Goal: Information Seeking & Learning: Learn about a topic

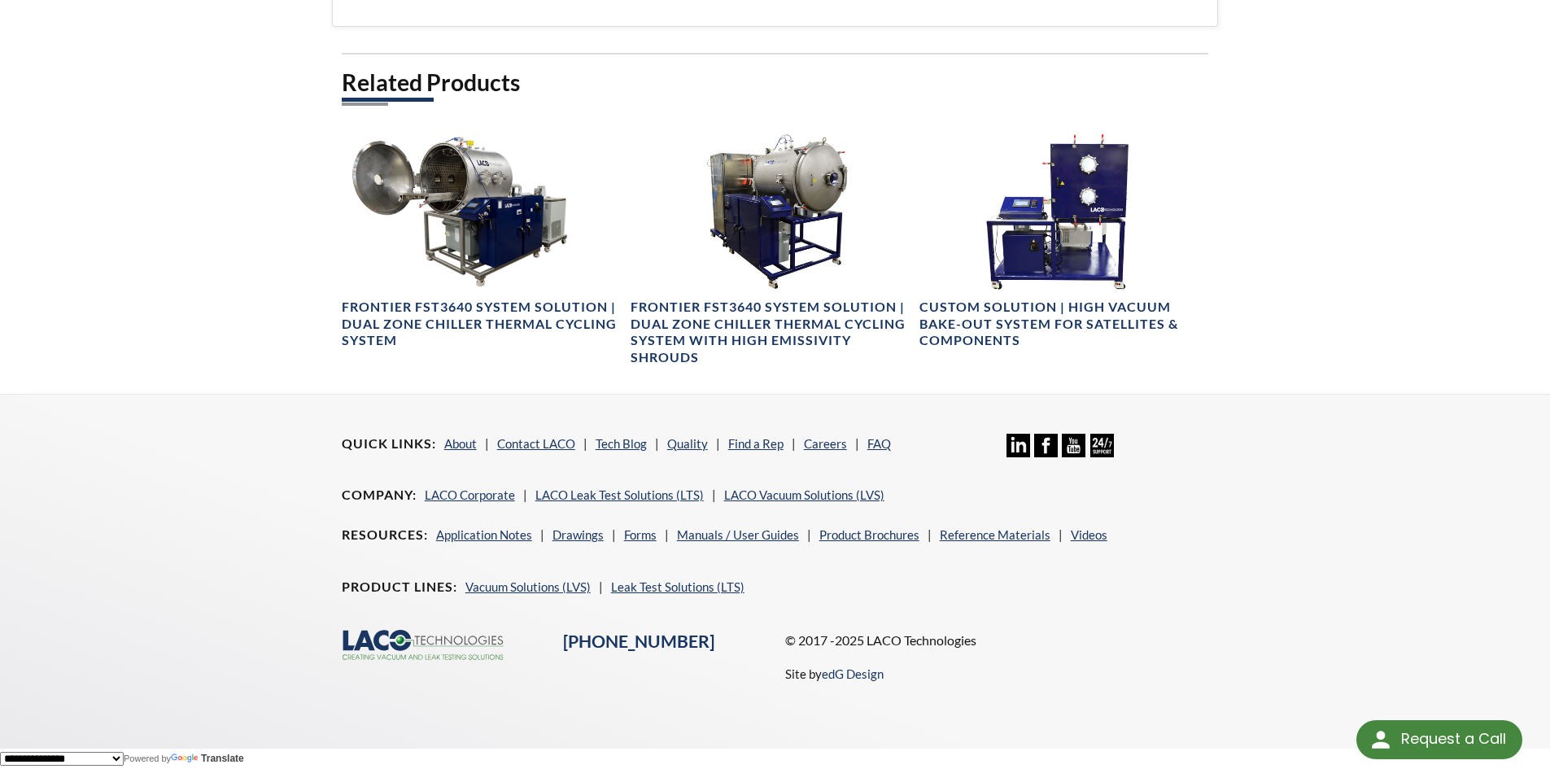
scroll to position [1164, 0]
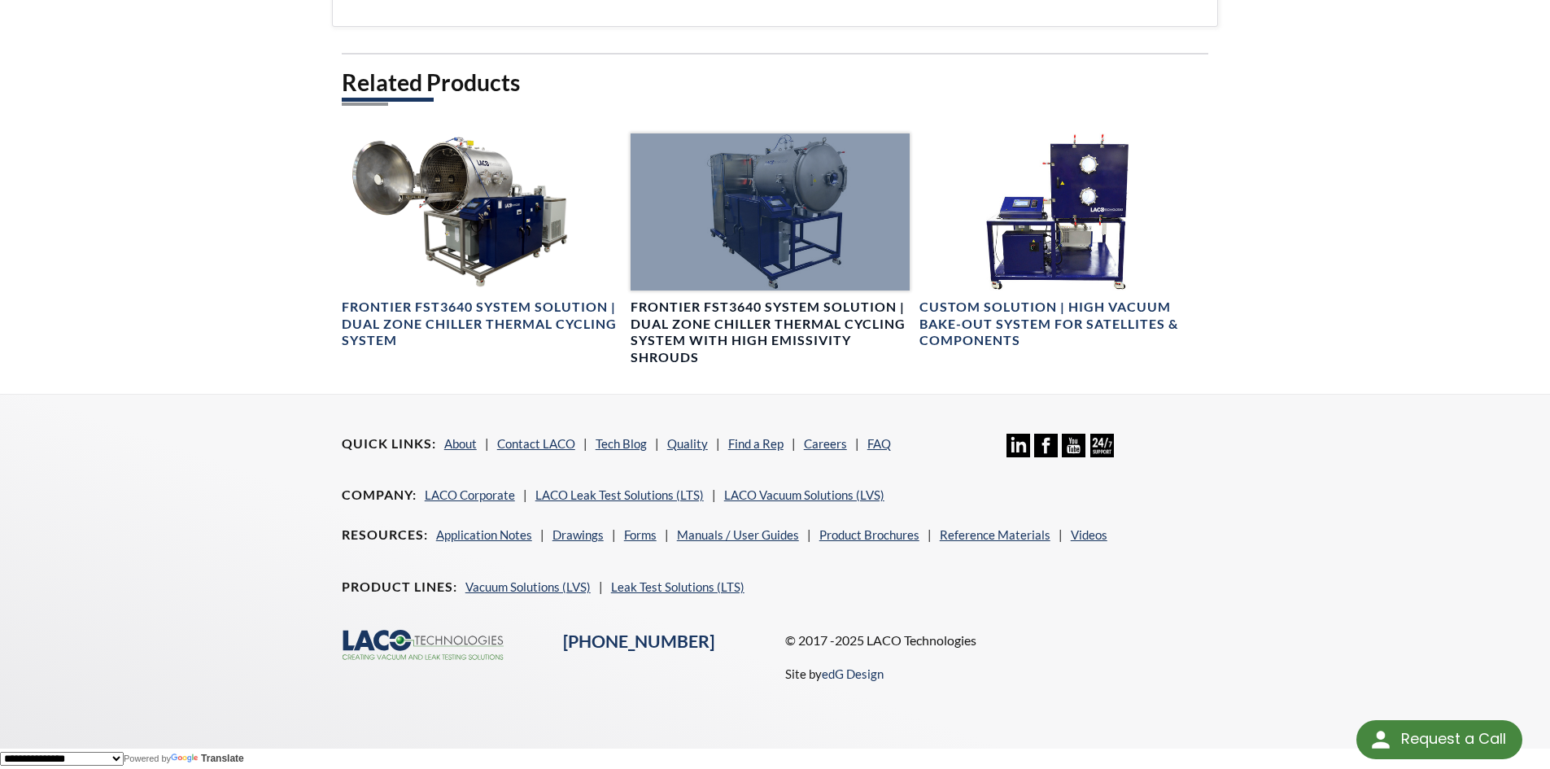
click at [773, 212] on div at bounding box center [770, 211] width 279 height 157
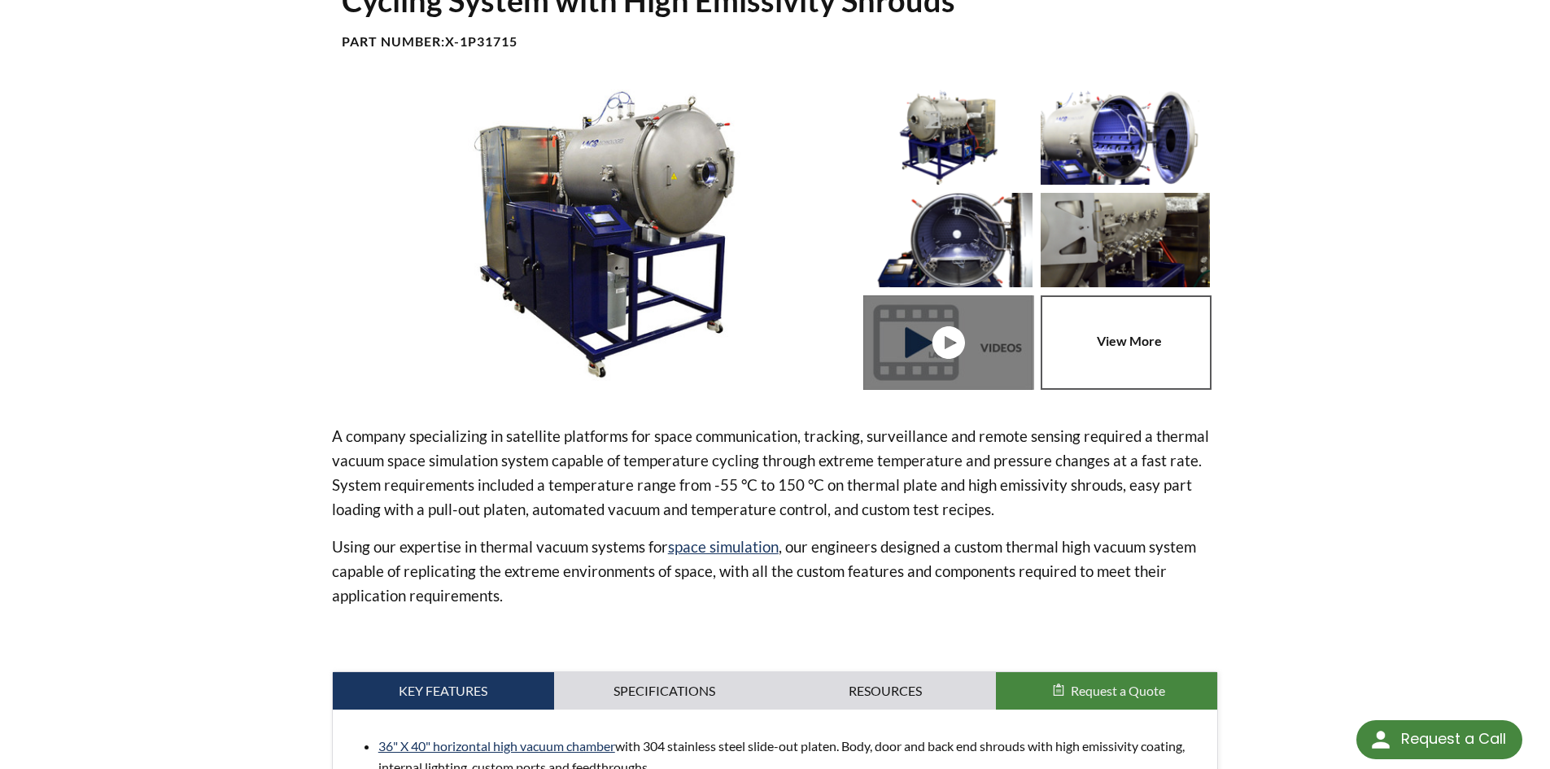
scroll to position [244, 0]
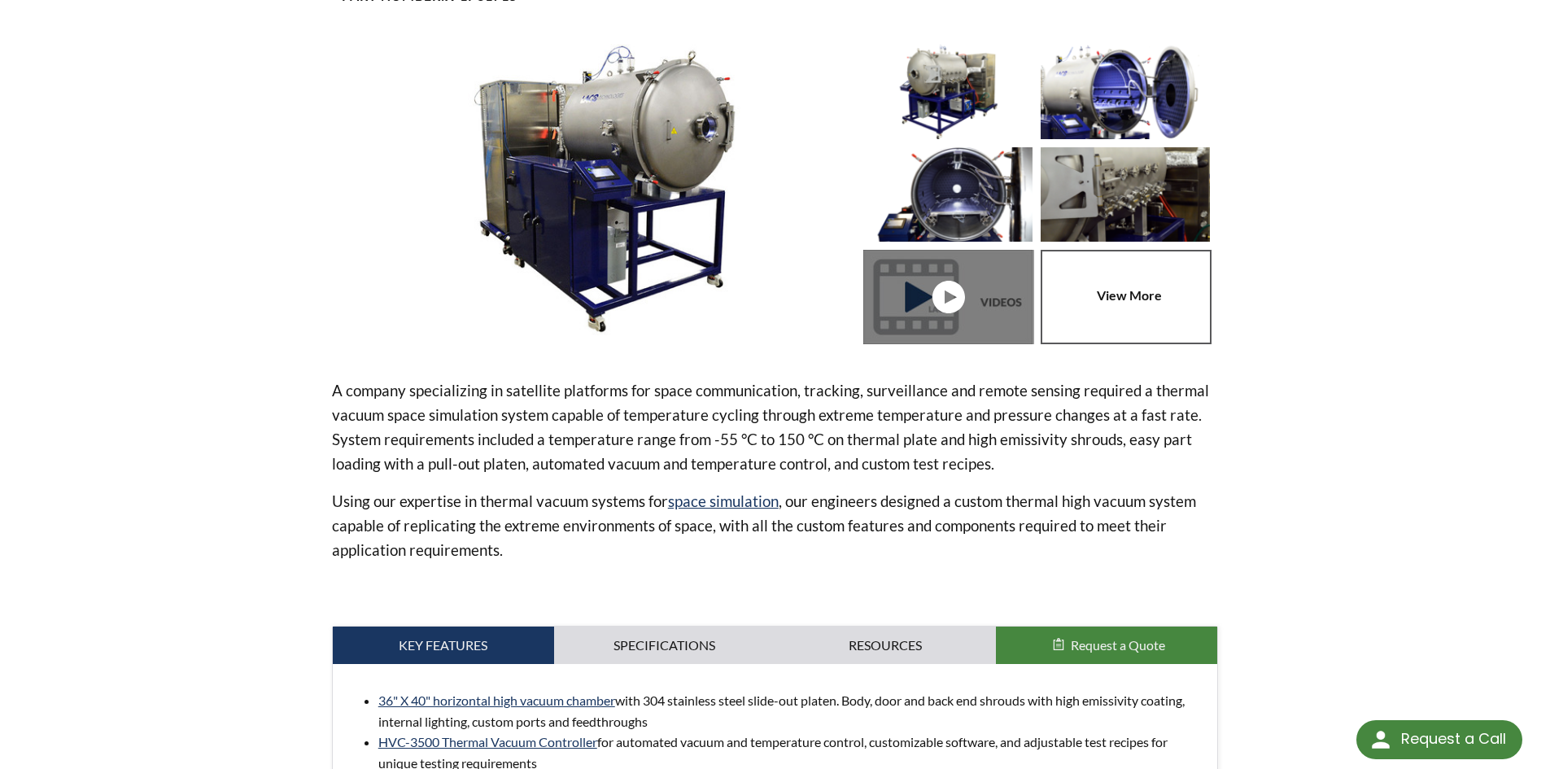
click at [1111, 319] on link at bounding box center [1129, 297] width 177 height 94
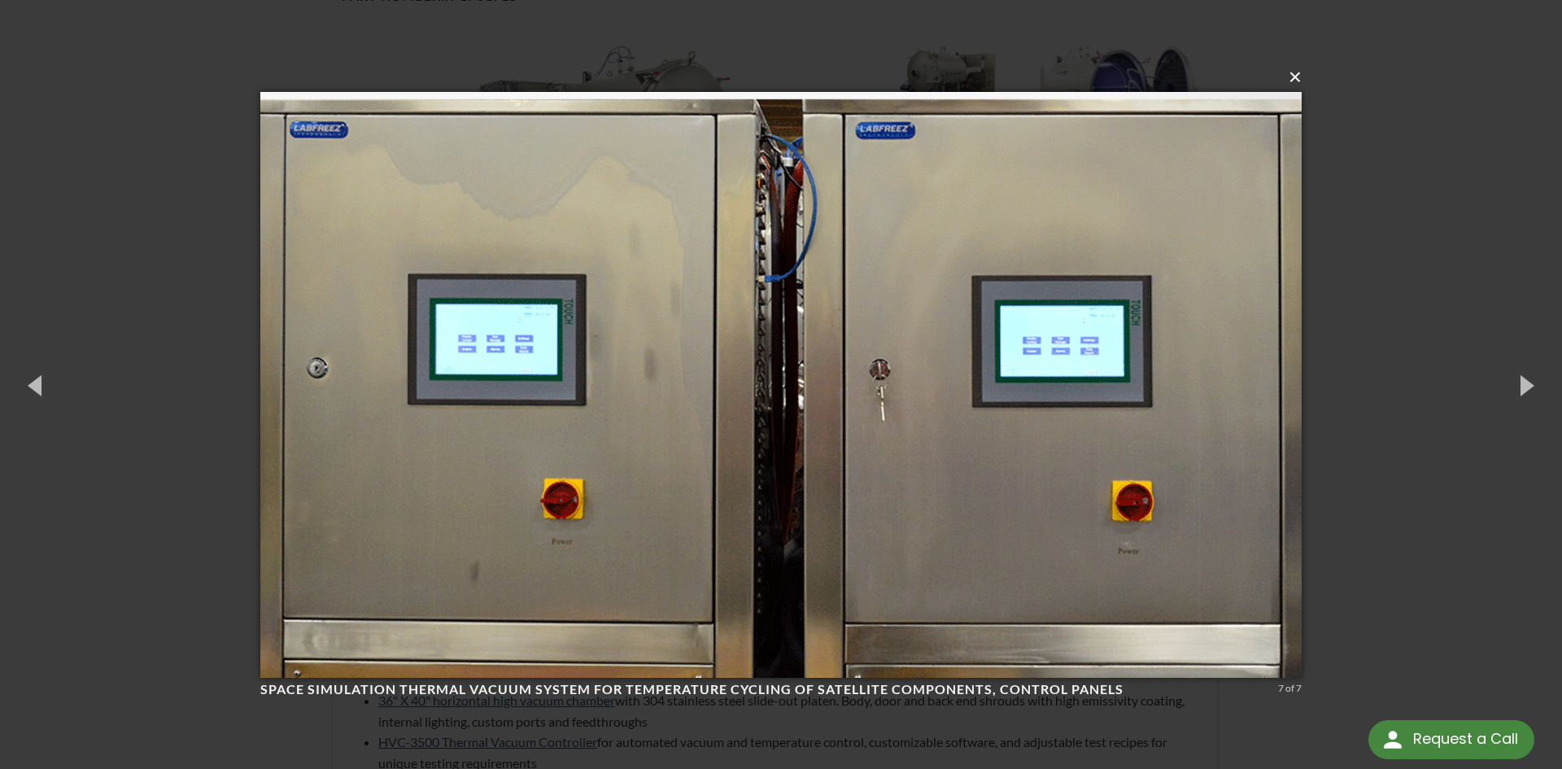
click at [1300, 84] on button "×" at bounding box center [785, 77] width 1041 height 36
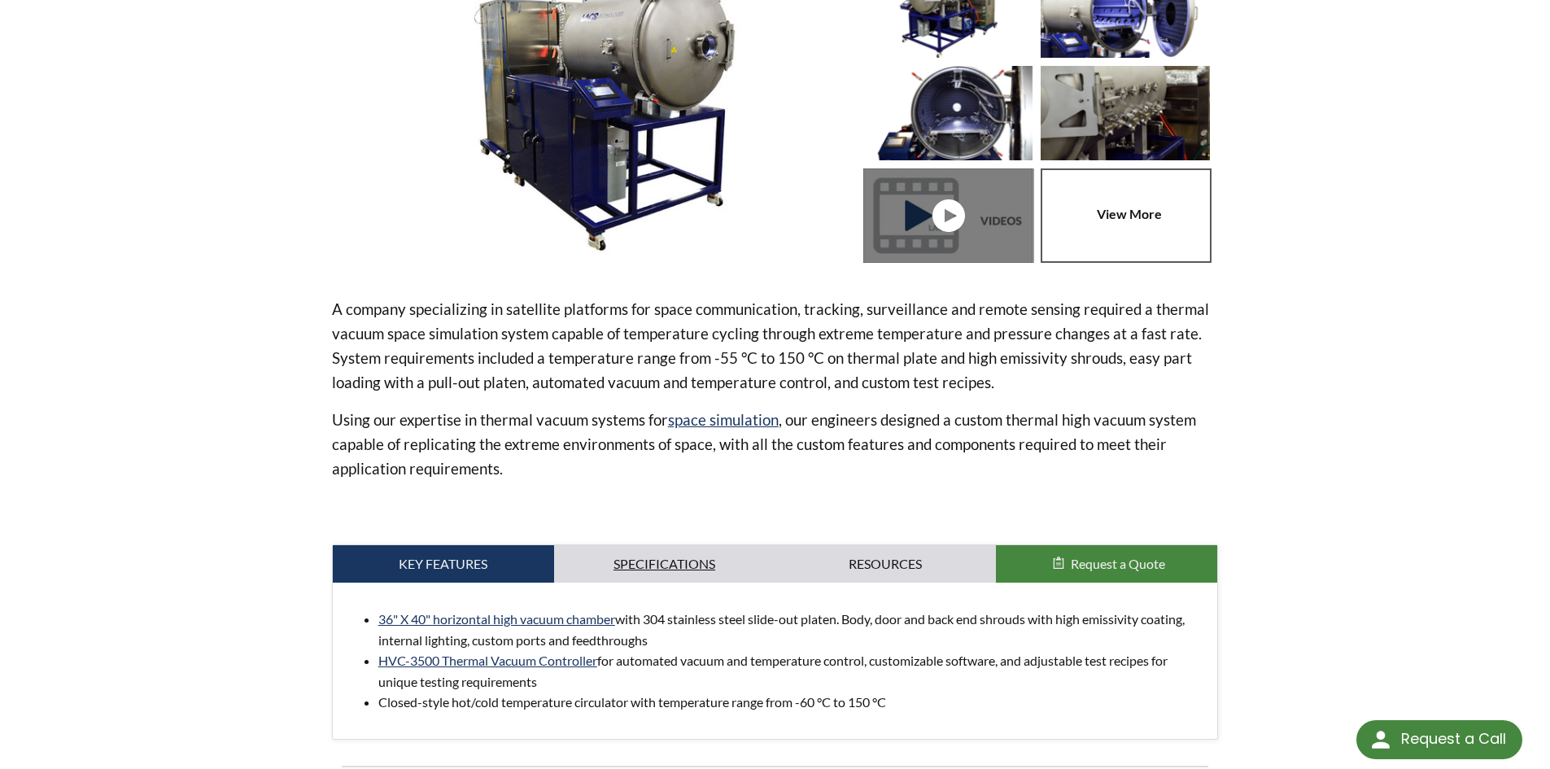
click at [689, 561] on link "Specifications" at bounding box center [664, 563] width 221 height 37
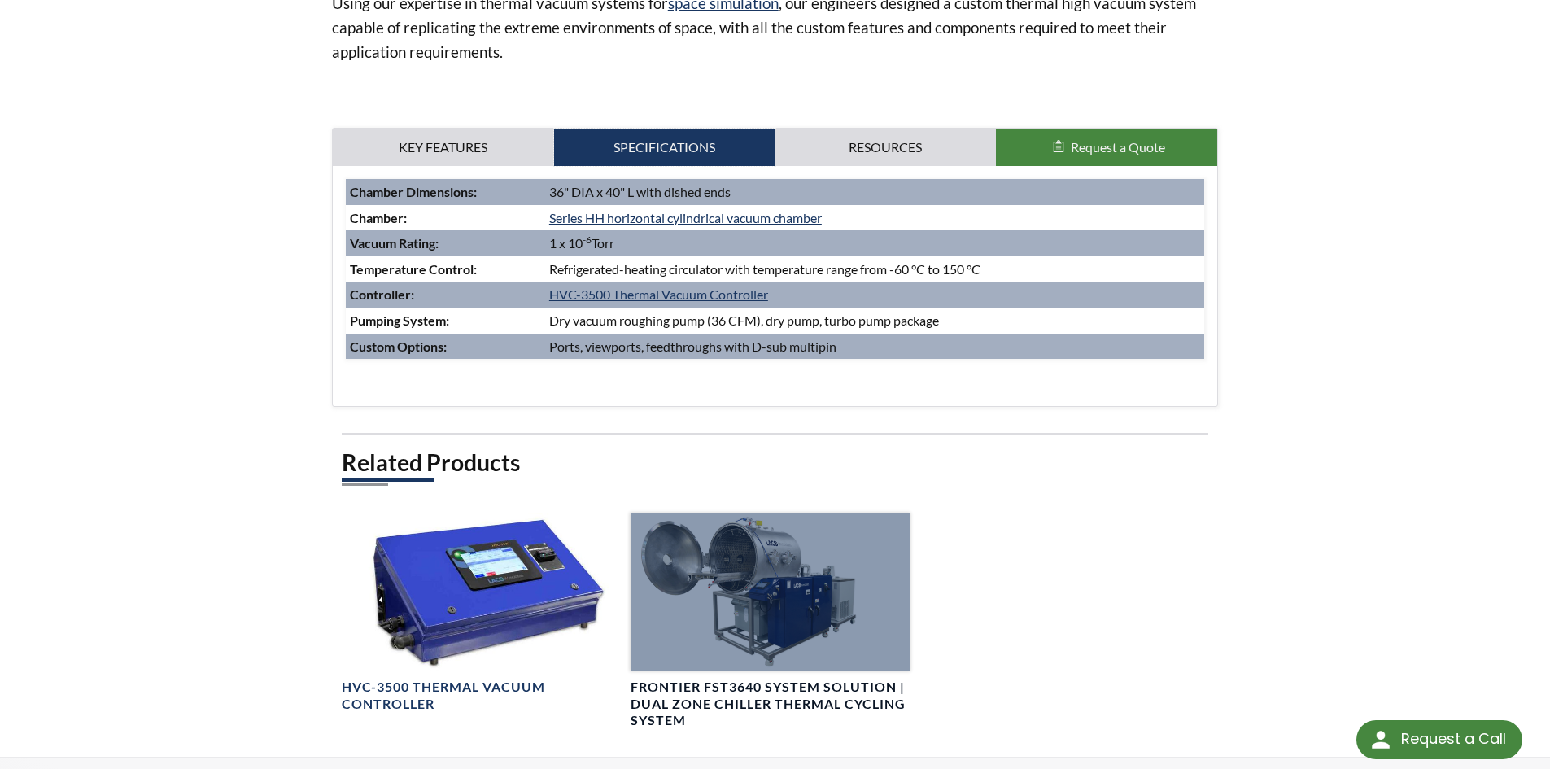
scroll to position [732, 0]
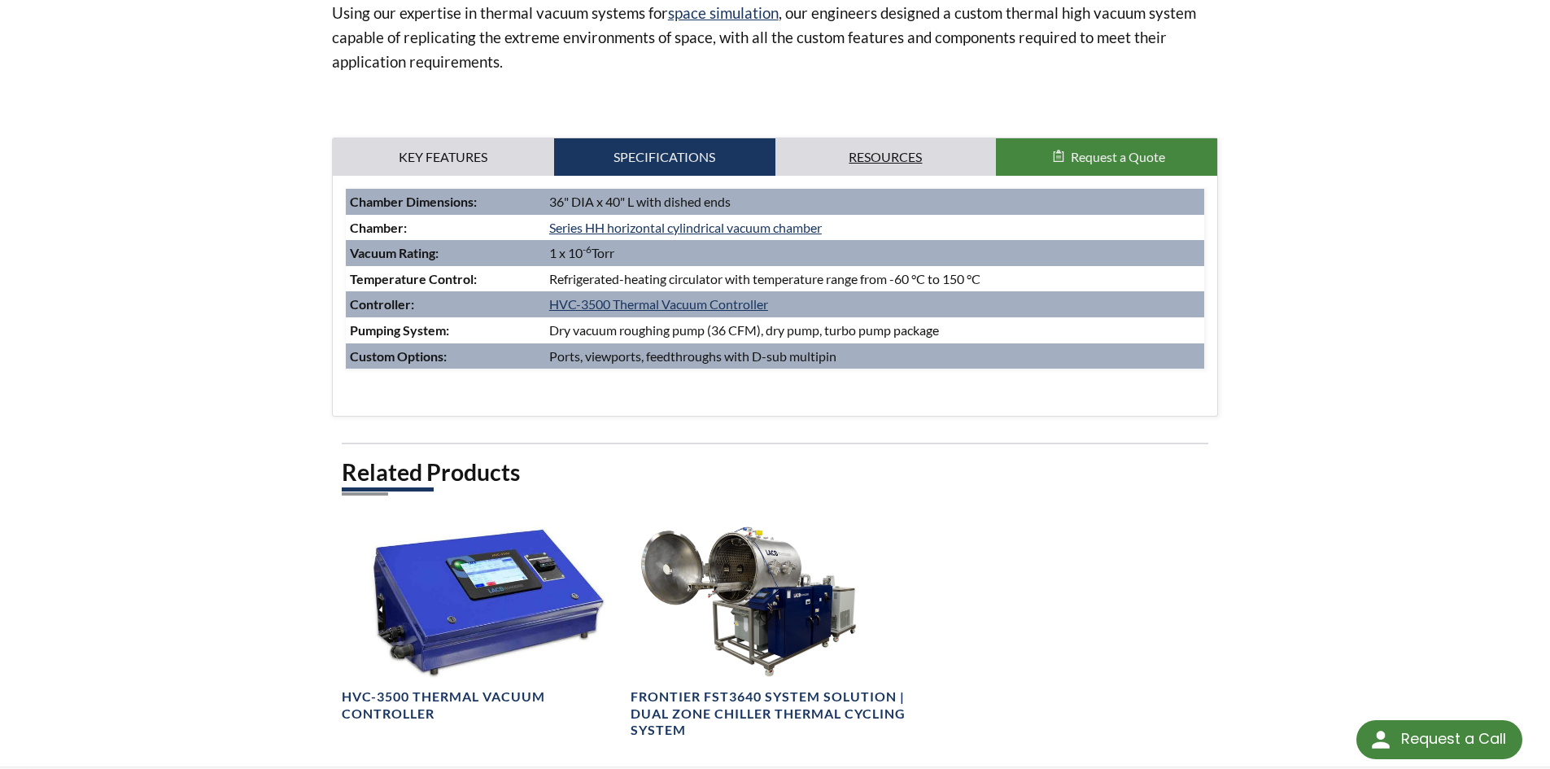
click at [900, 154] on link "Resources" at bounding box center [885, 156] width 221 height 37
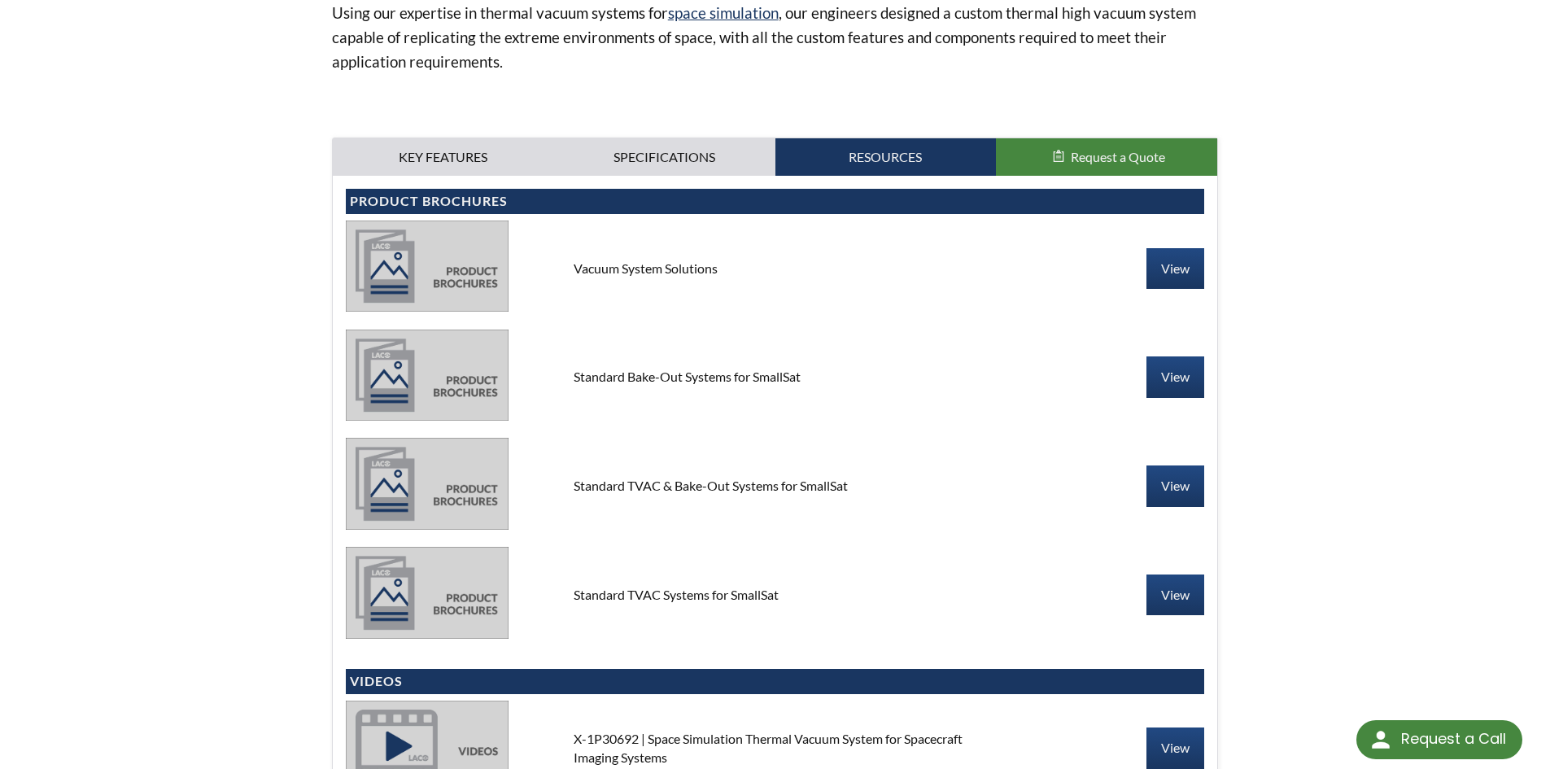
click at [456, 260] on img at bounding box center [427, 265] width 163 height 91
click at [1180, 251] on link "View" at bounding box center [1175, 268] width 58 height 41
click at [1160, 374] on link "View" at bounding box center [1175, 376] width 58 height 41
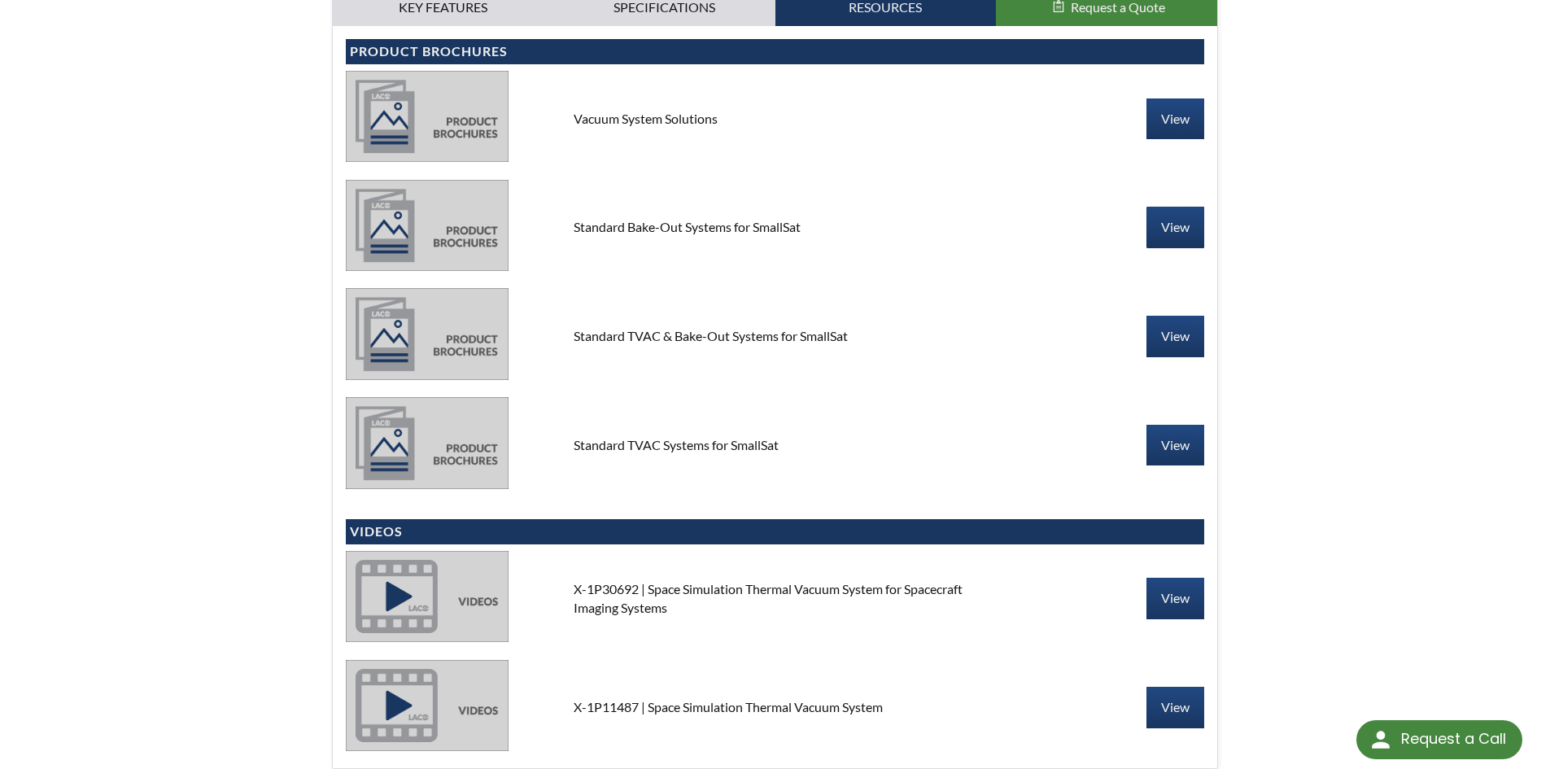
scroll to position [895, 0]
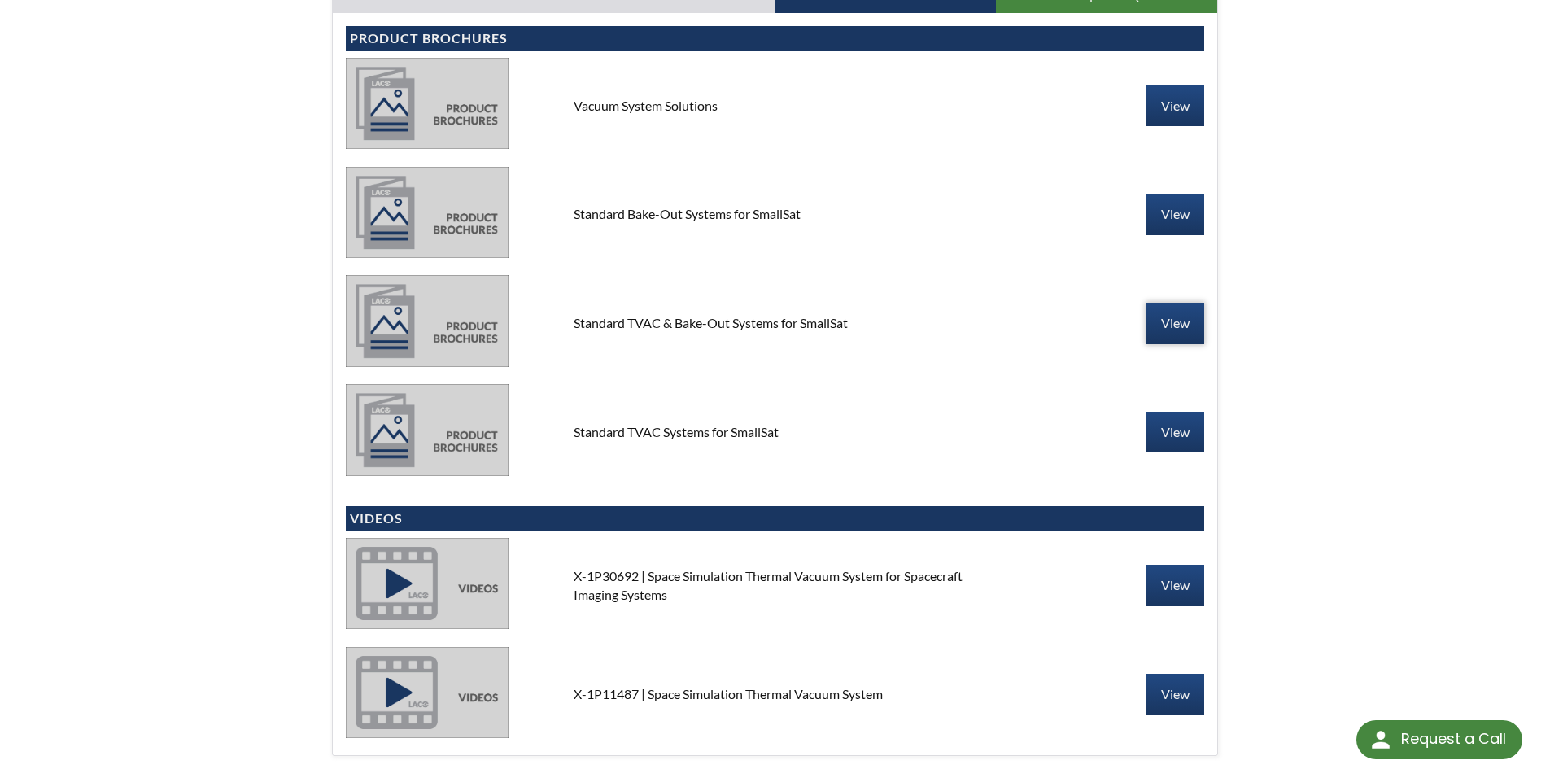
click at [1172, 330] on link "View" at bounding box center [1175, 323] width 58 height 41
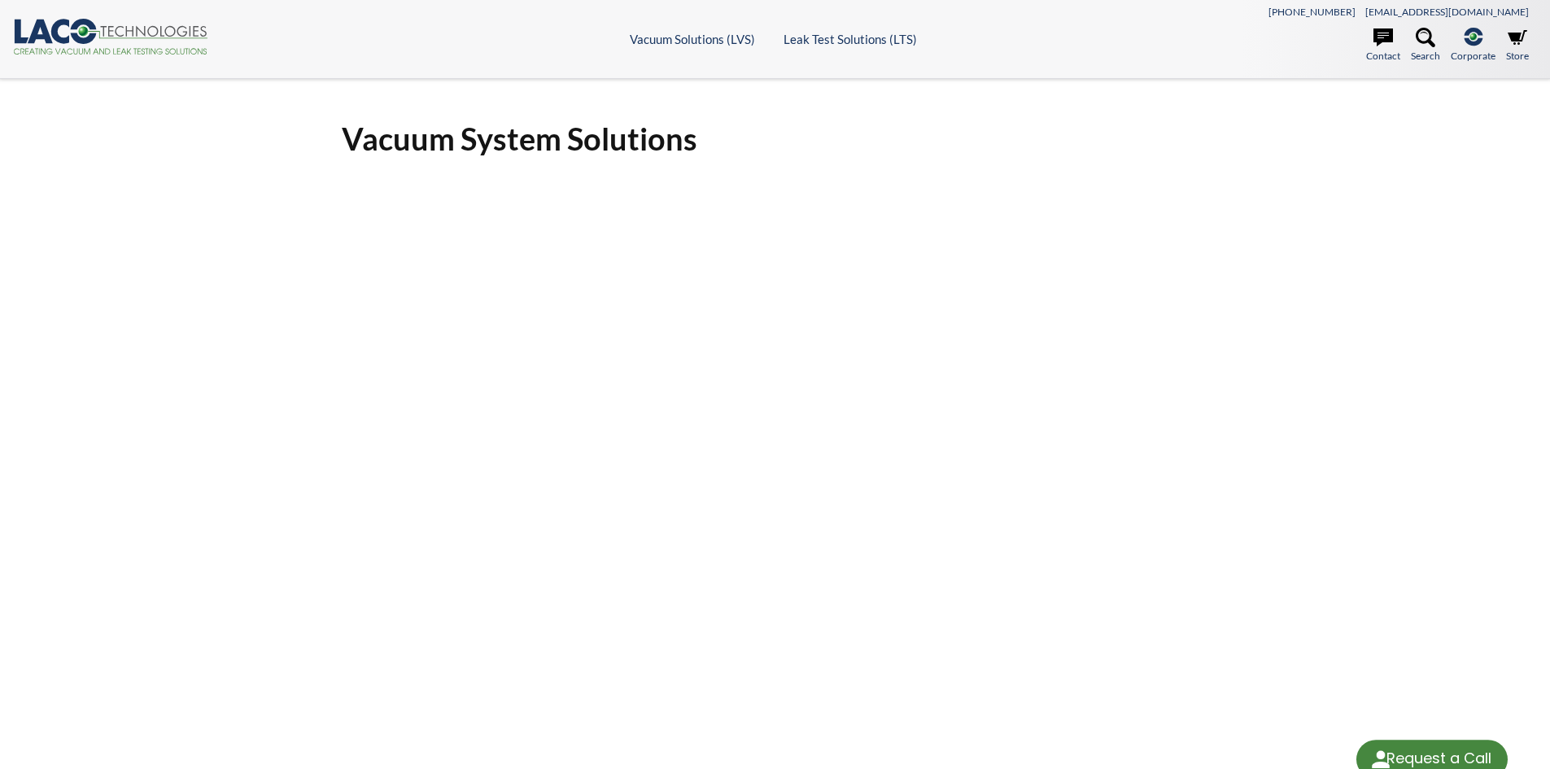
select select "Language Translate Widget"
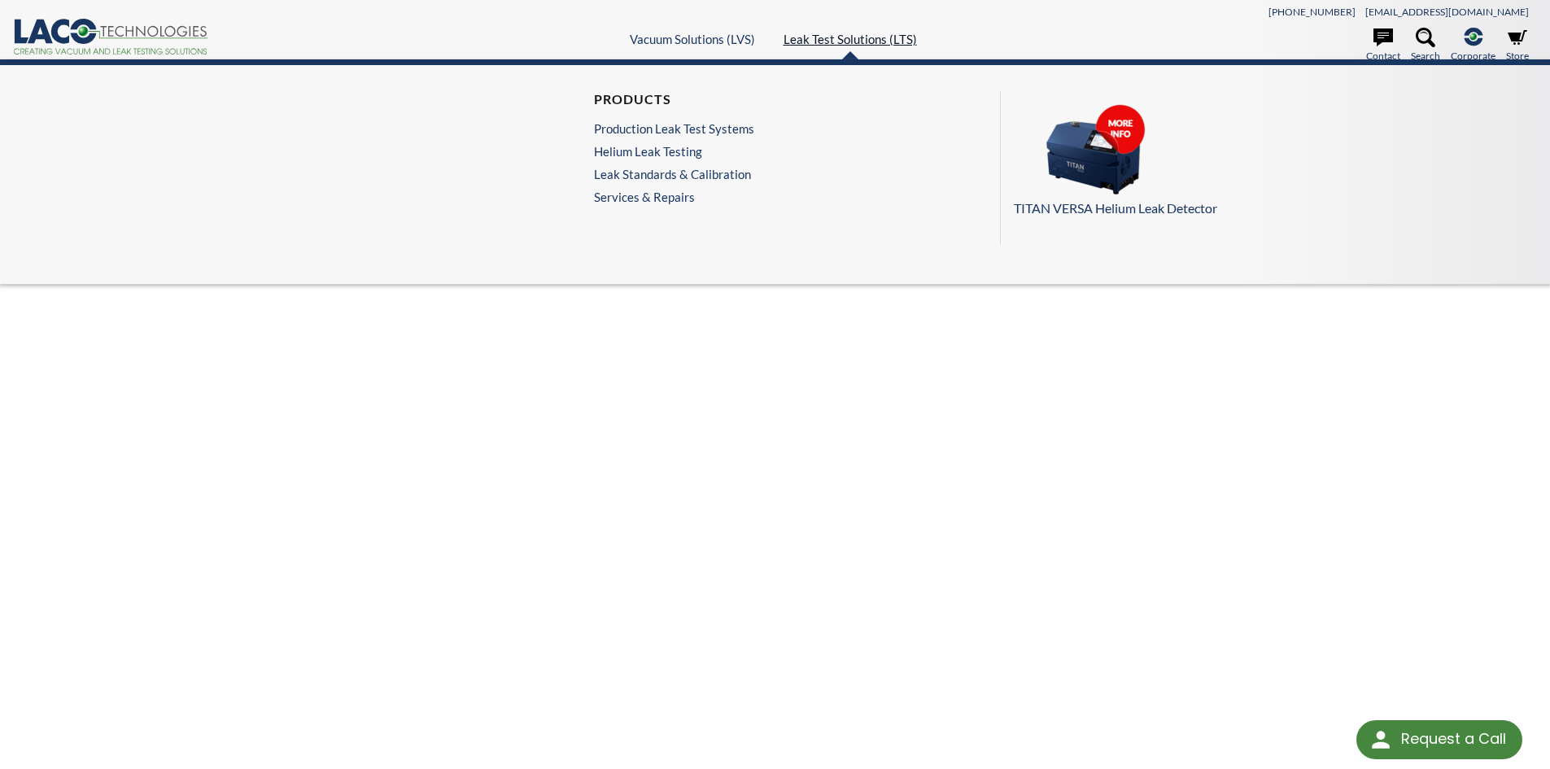
click at [870, 37] on link "Leak Test Solutions (LTS)" at bounding box center [850, 39] width 133 height 15
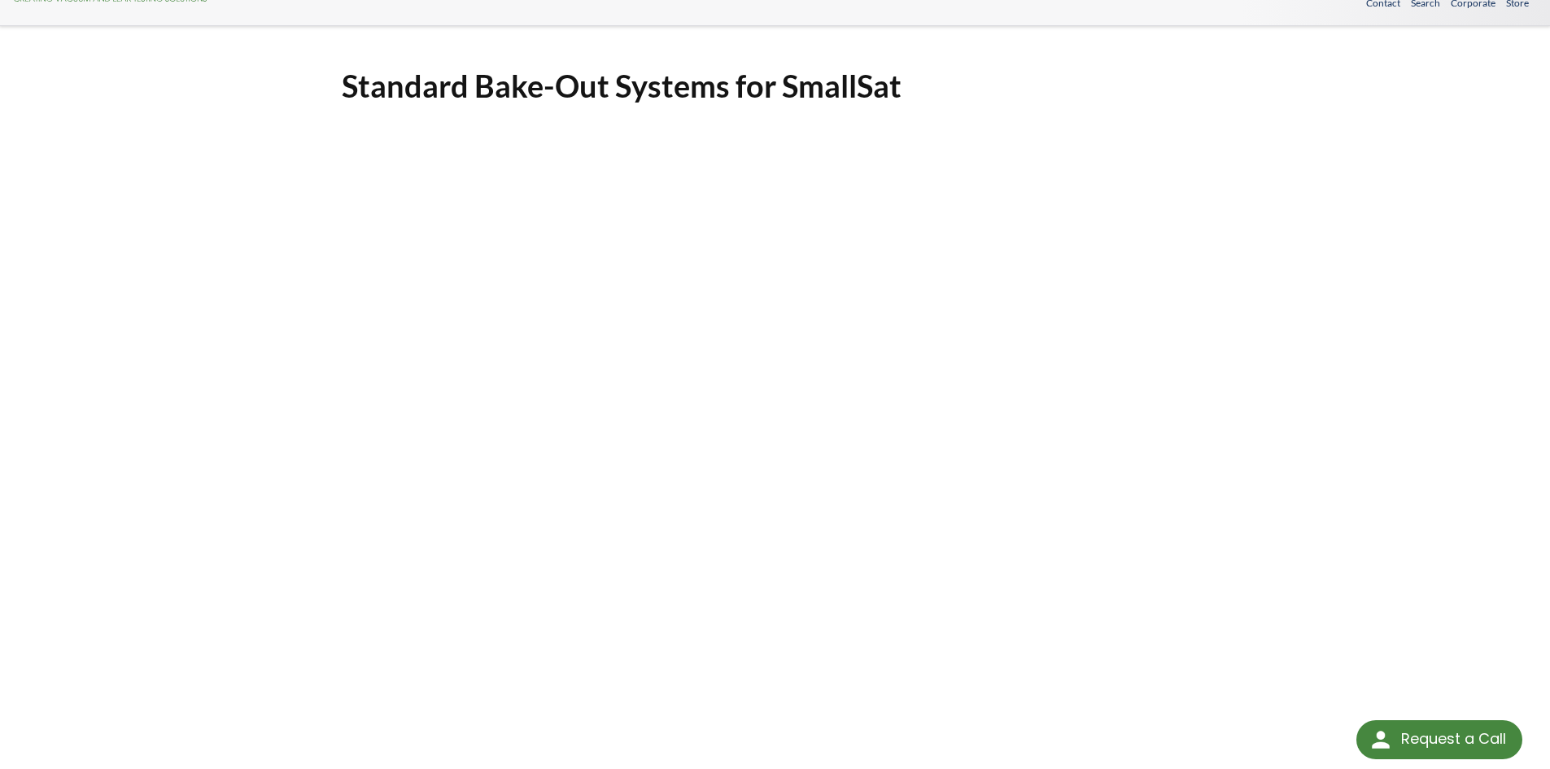
scroll to position [81, 0]
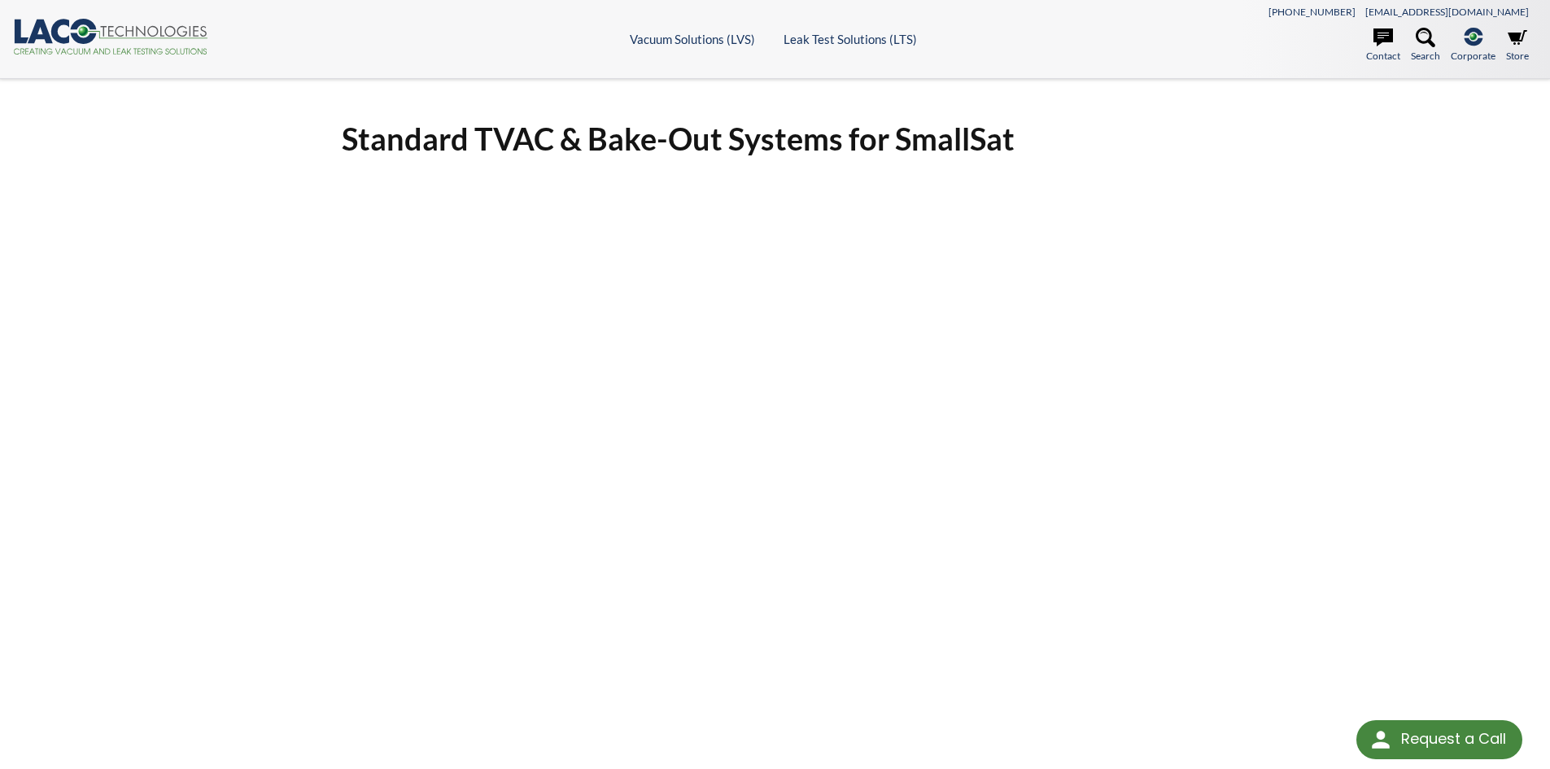
select select "Language Translate Widget"
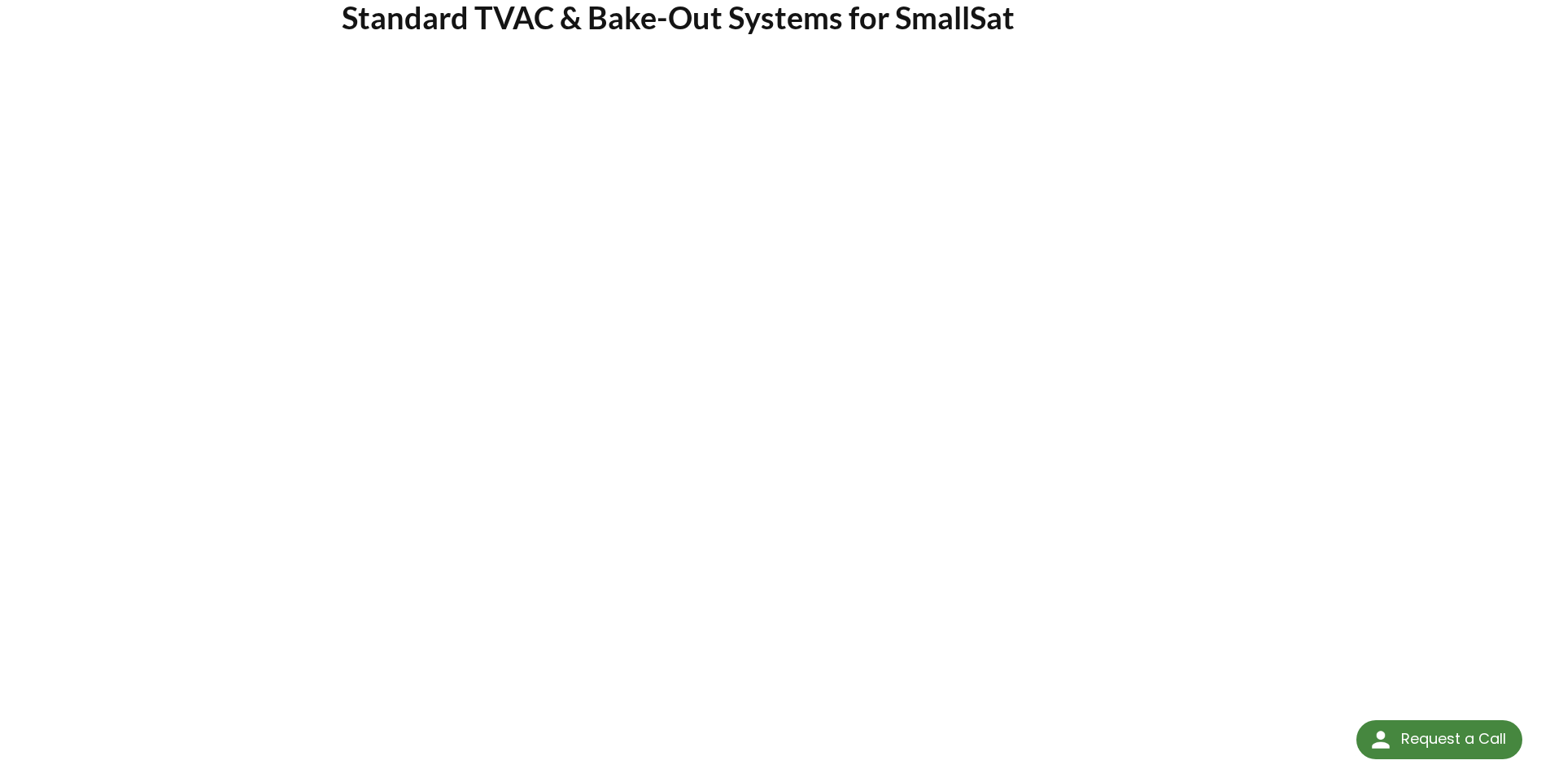
scroll to position [81, 0]
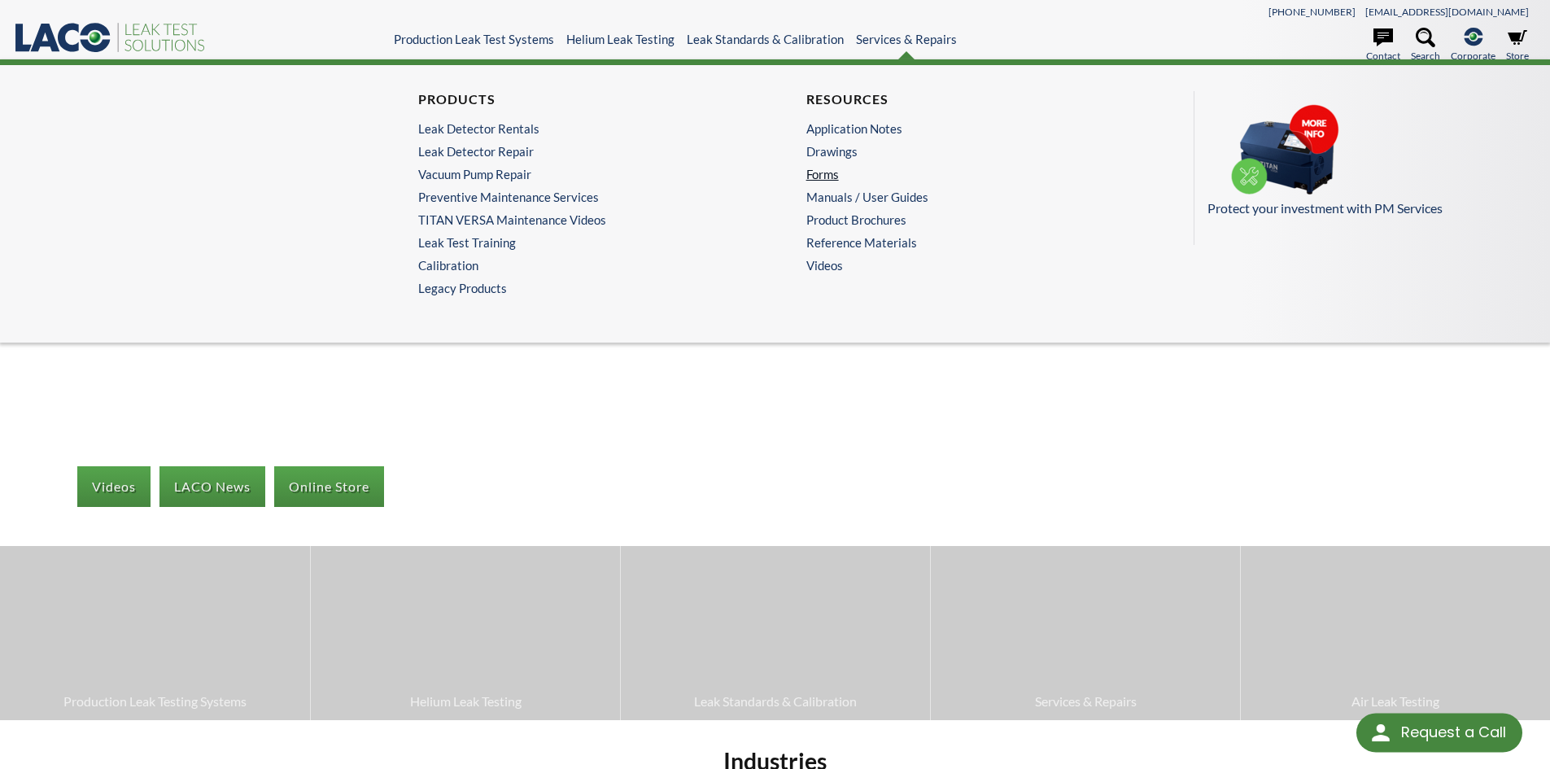
select select "Language Translate Widget"
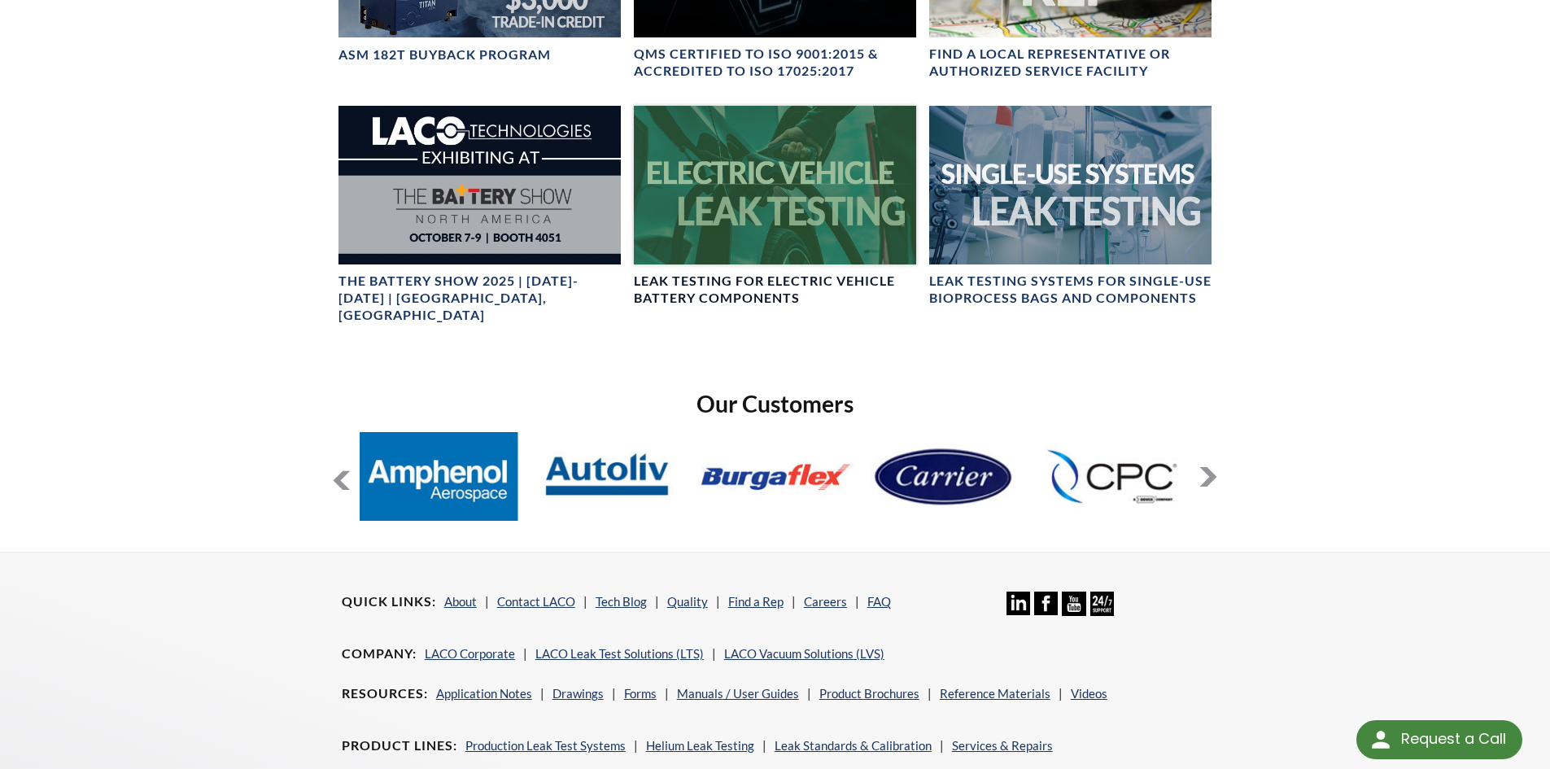
scroll to position [1058, 0]
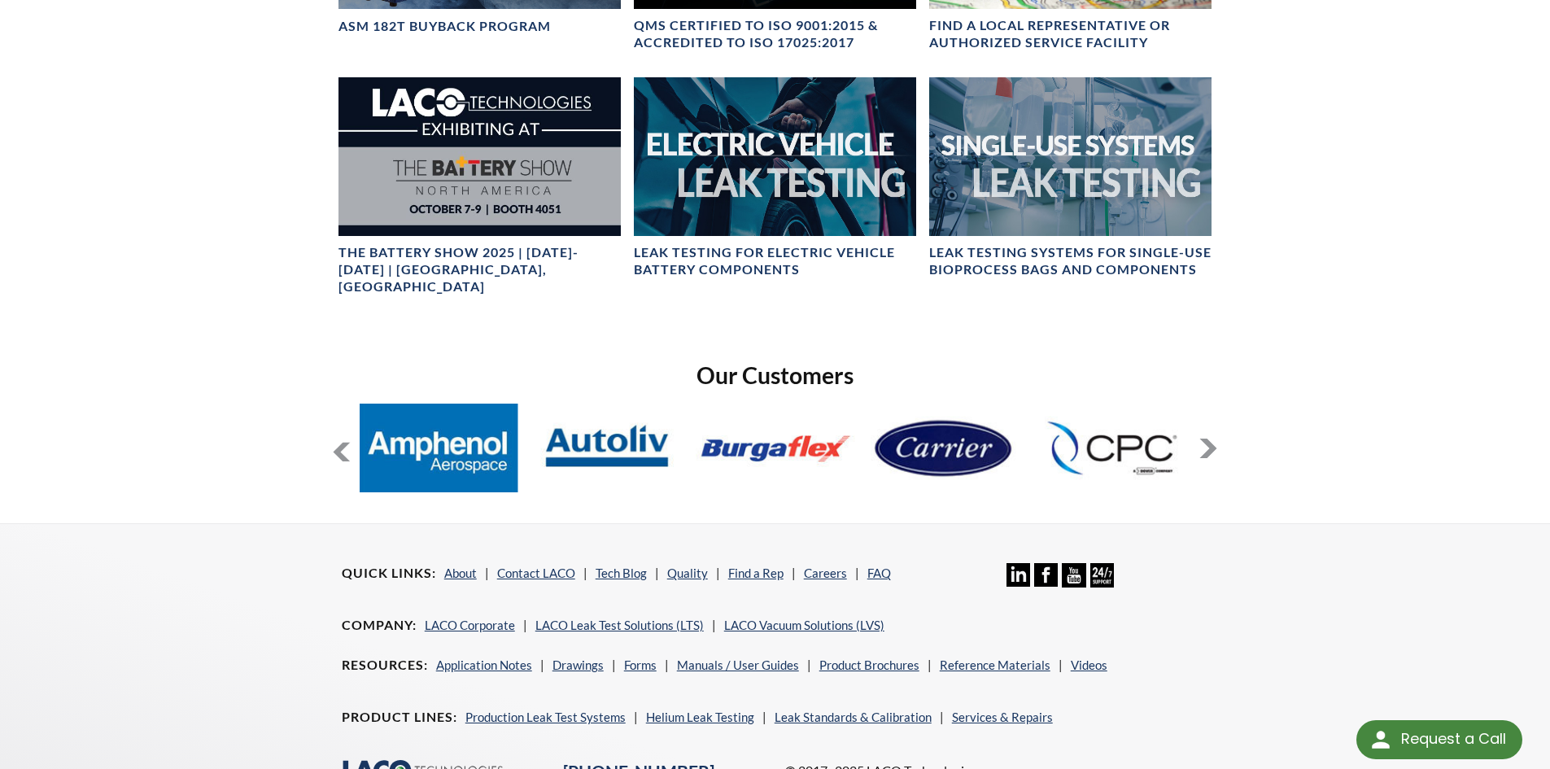
click at [1215, 439] on button at bounding box center [1208, 449] width 20 height 20
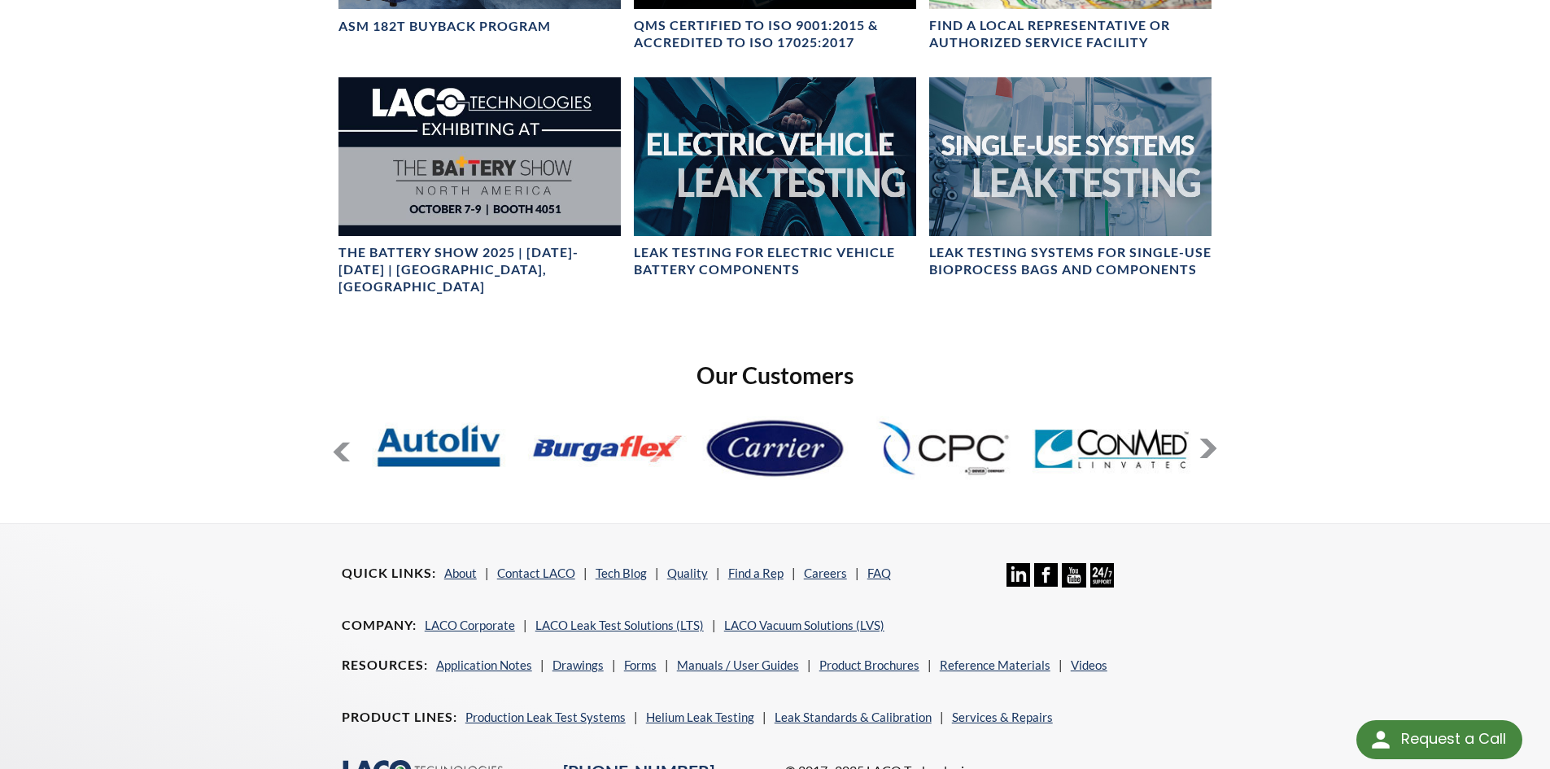
click at [1215, 439] on button at bounding box center [1208, 449] width 20 height 20
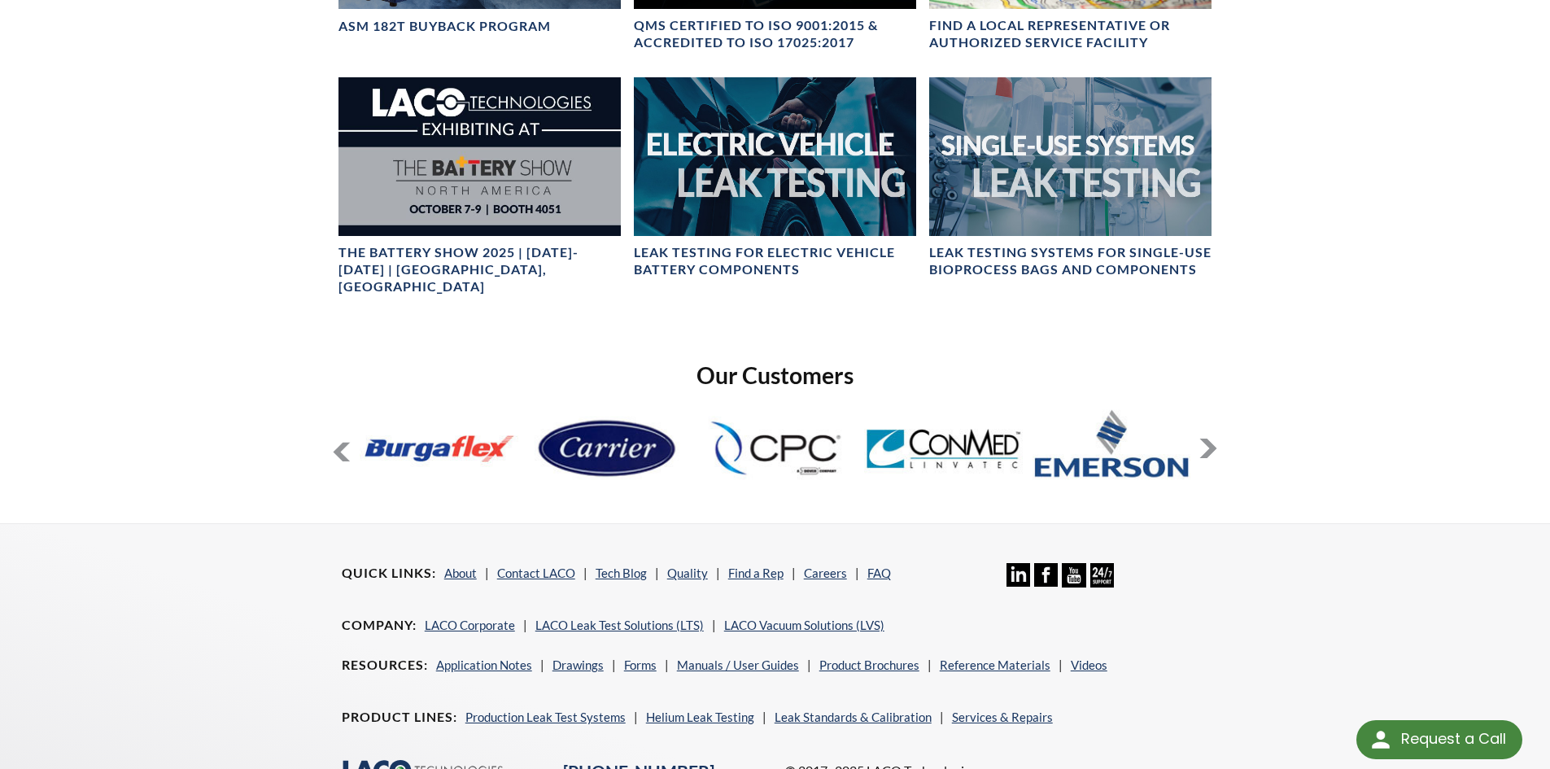
click at [1215, 439] on button at bounding box center [1208, 449] width 20 height 20
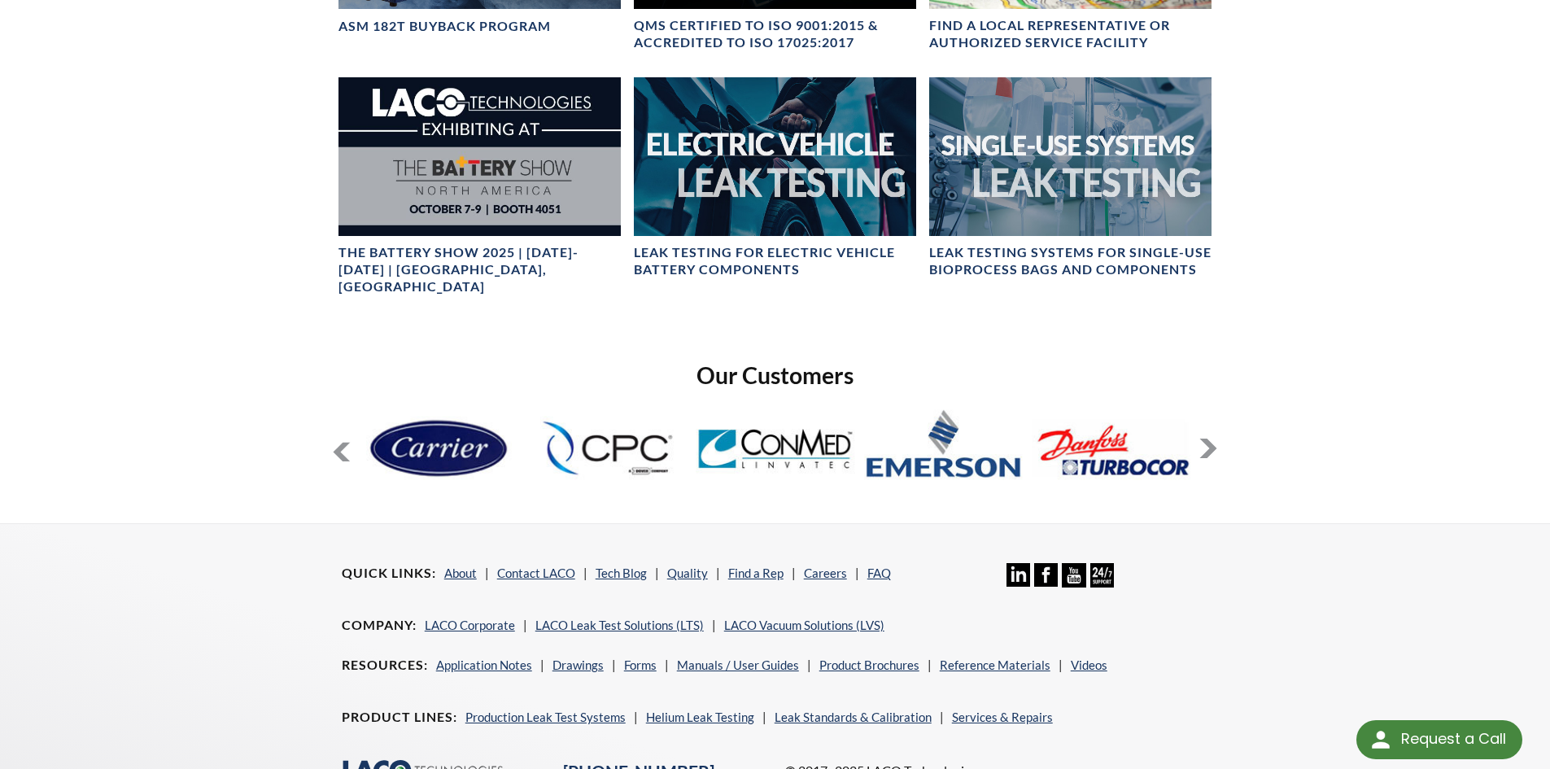
click at [1215, 439] on button at bounding box center [1208, 449] width 20 height 20
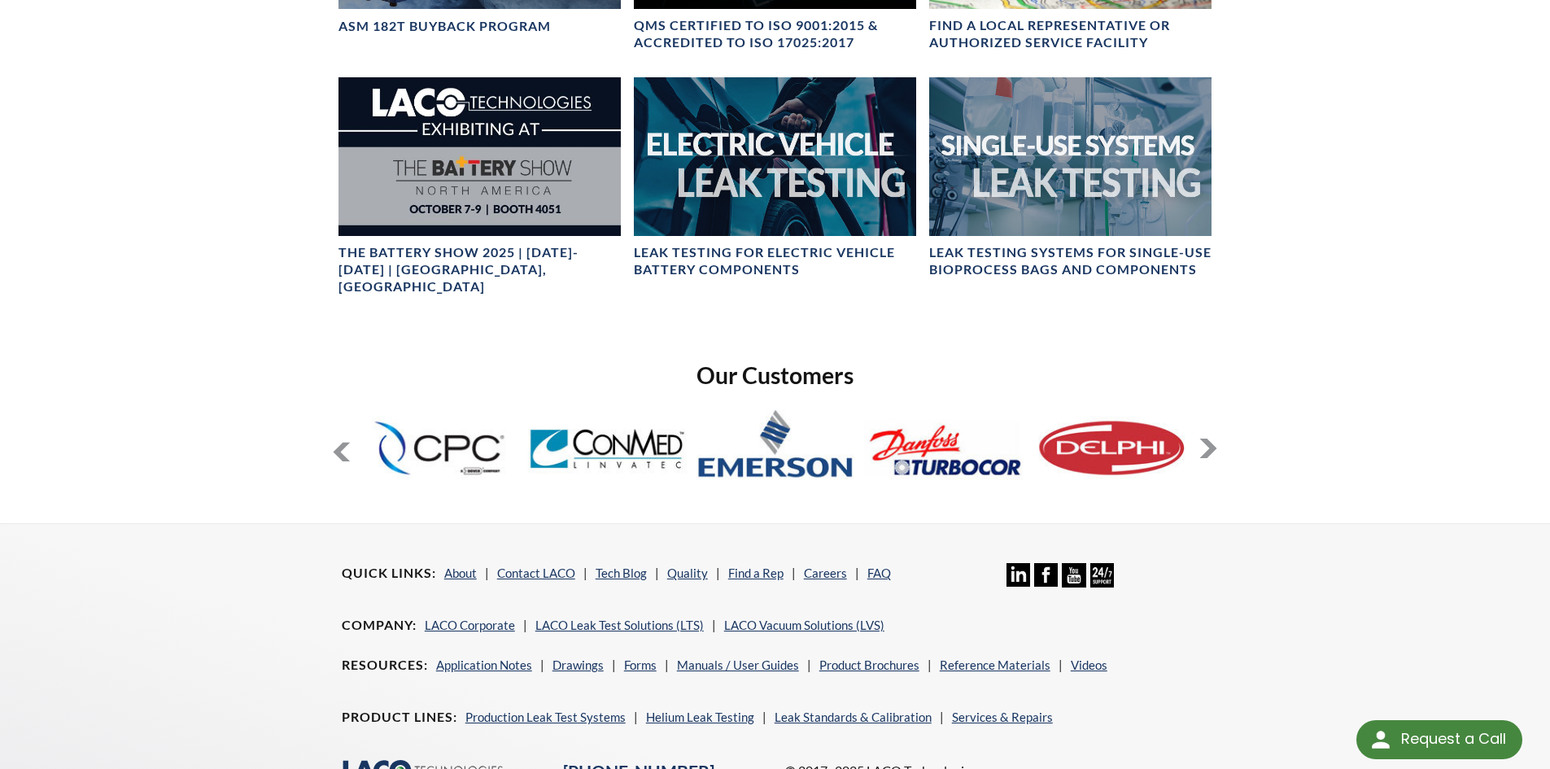
click at [1209, 439] on button at bounding box center [1208, 449] width 20 height 20
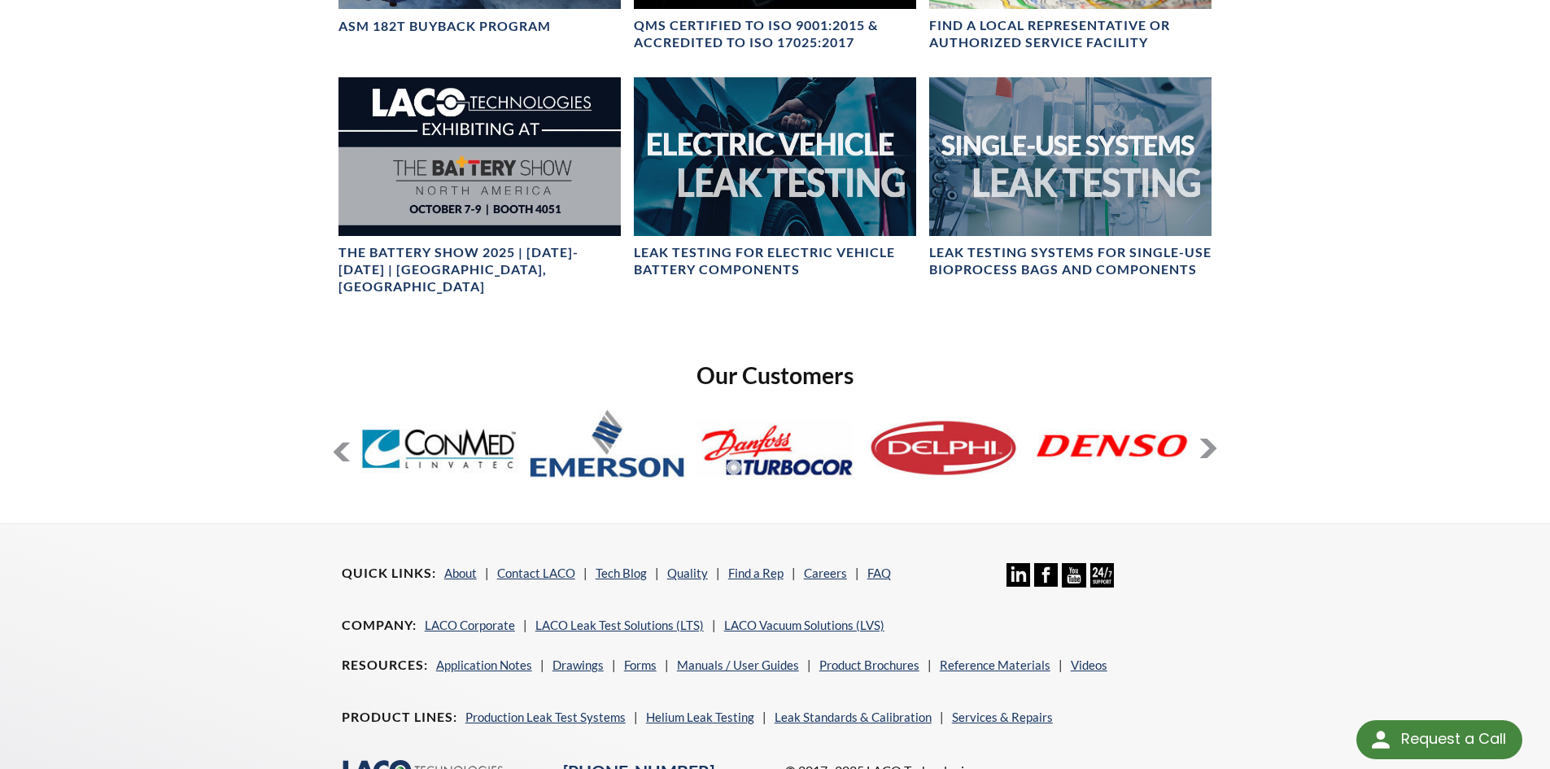
click at [1209, 439] on button at bounding box center [1208, 449] width 20 height 20
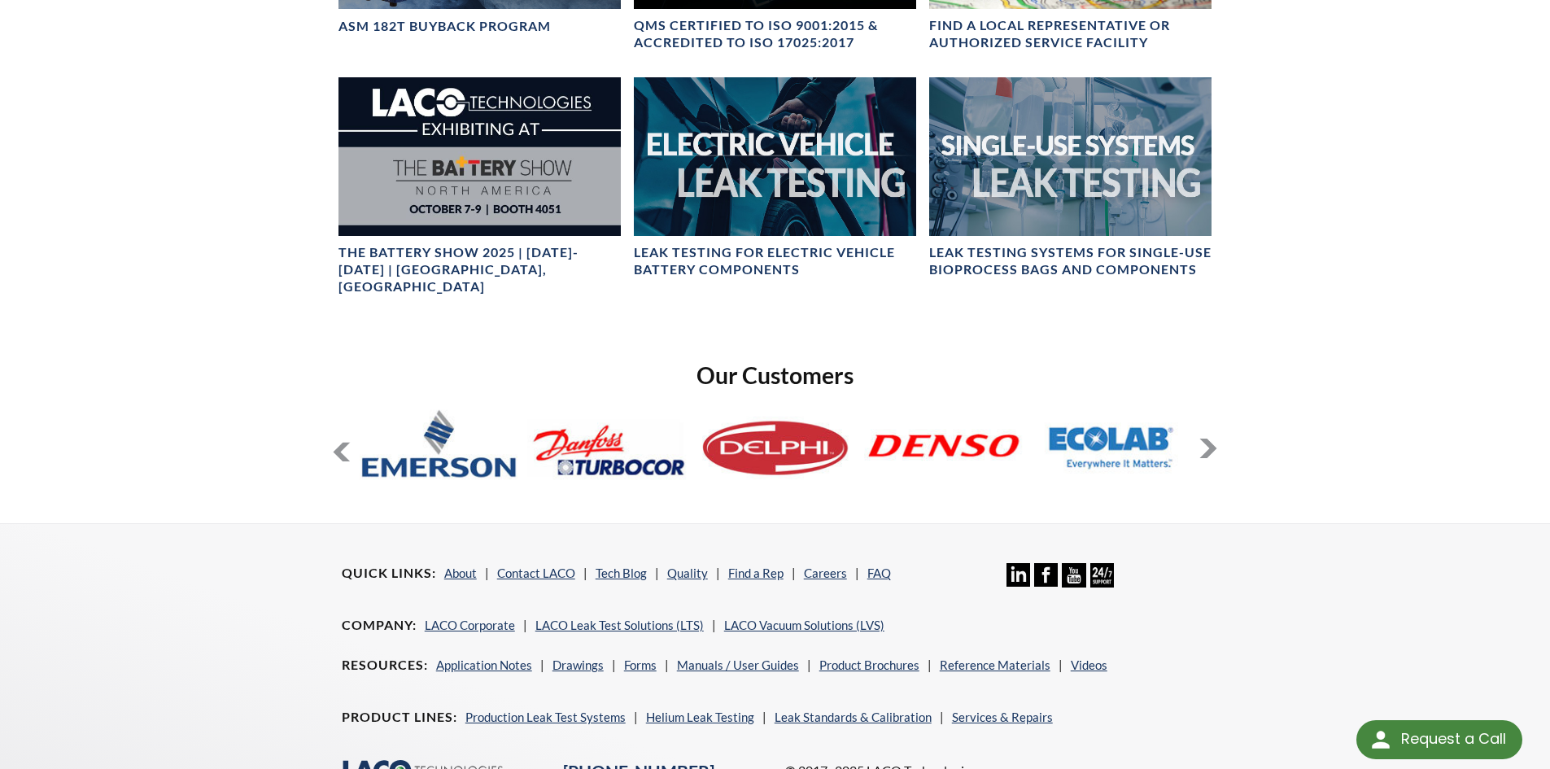
click at [1209, 439] on button at bounding box center [1208, 449] width 20 height 20
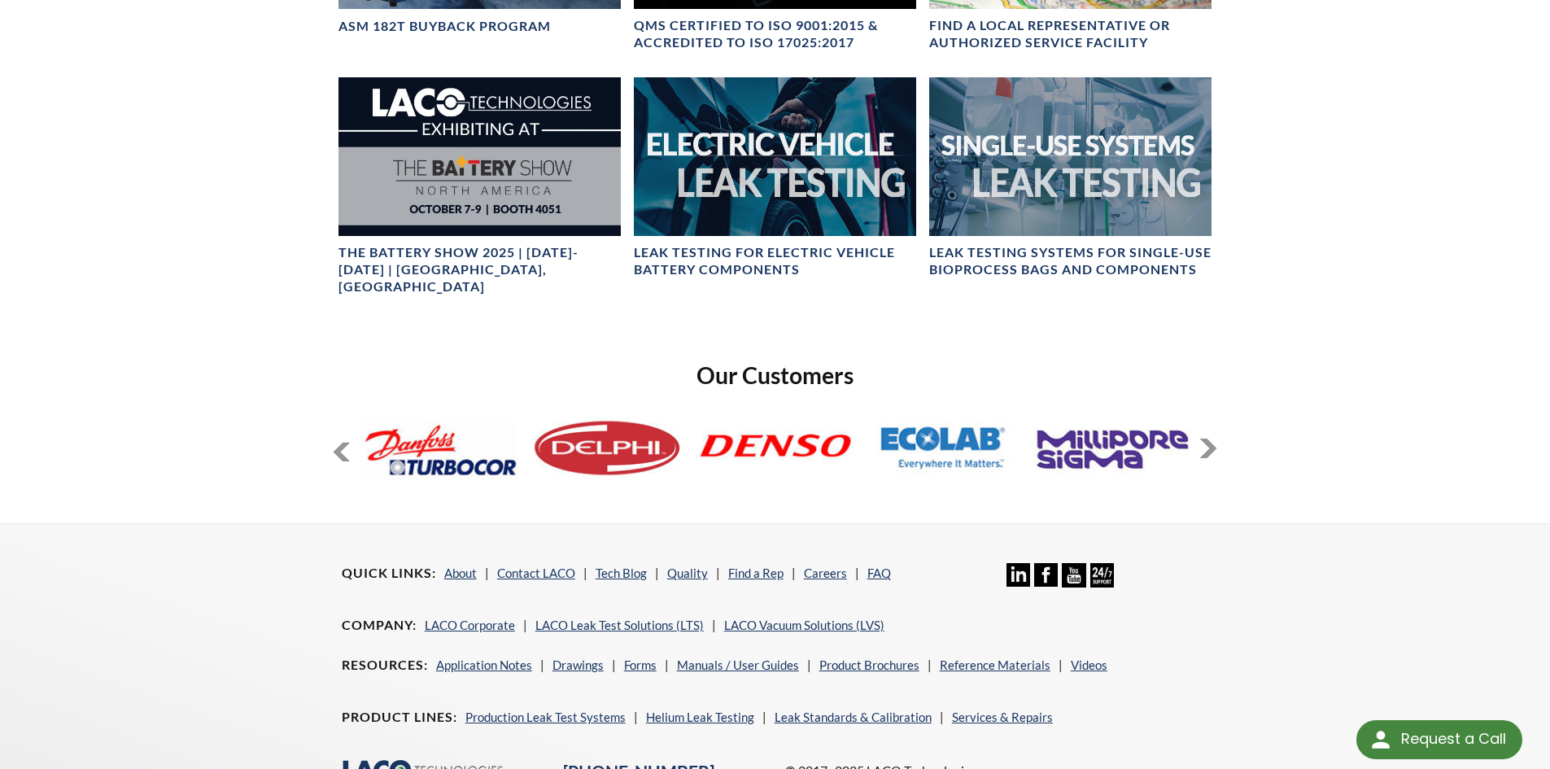
click at [1209, 439] on button at bounding box center [1208, 449] width 20 height 20
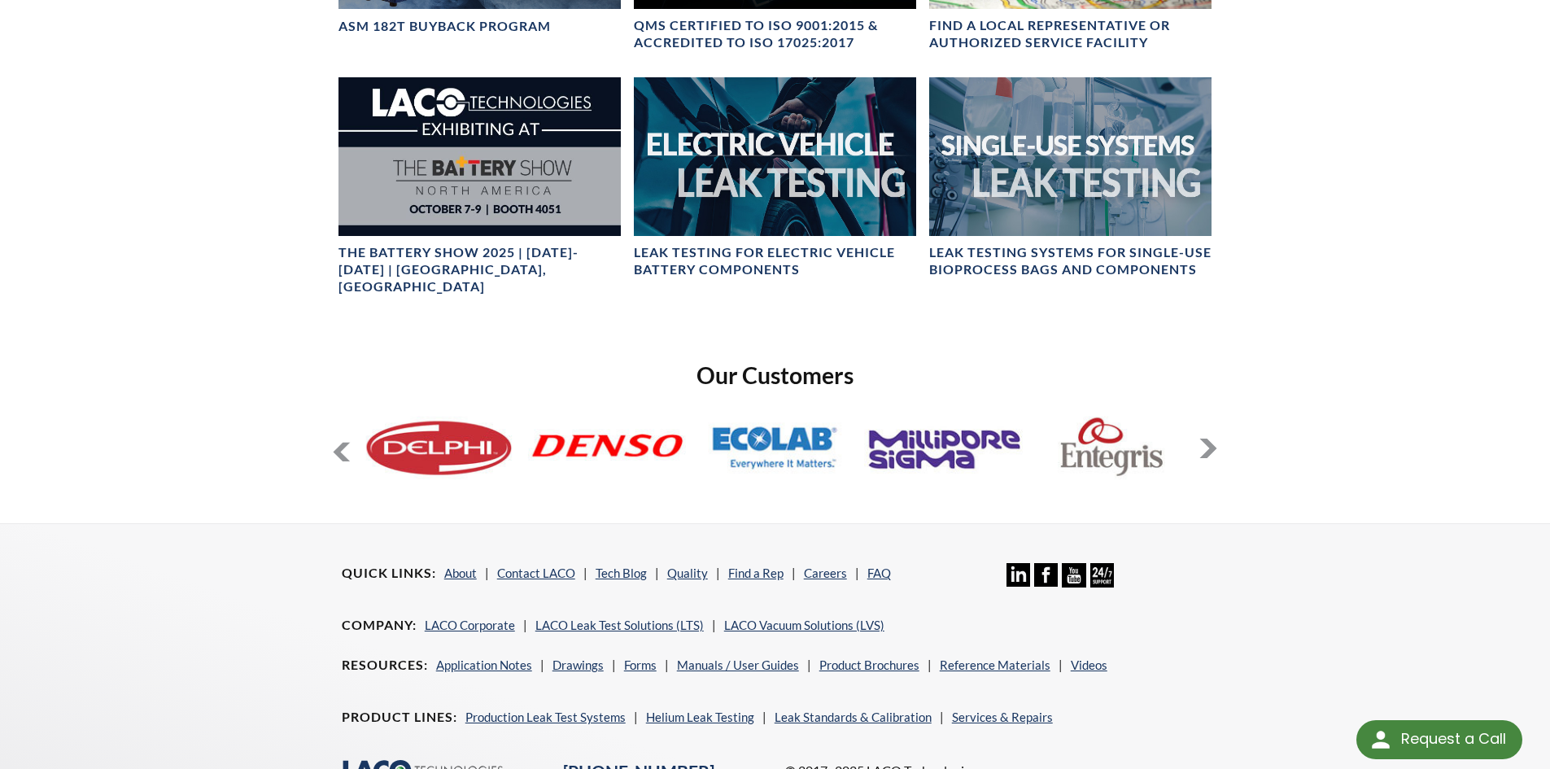
click at [1209, 439] on button at bounding box center [1208, 449] width 20 height 20
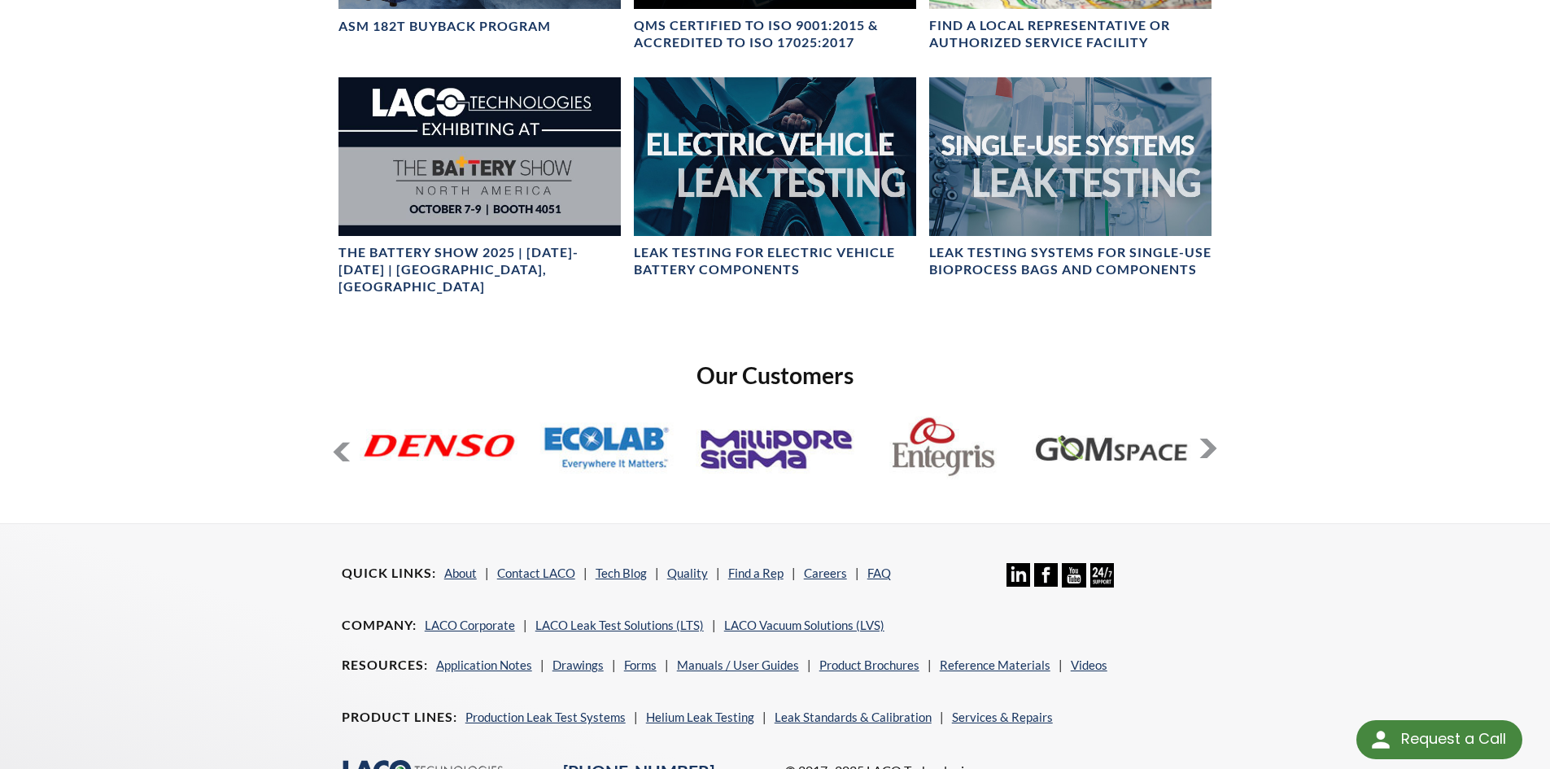
click at [1209, 439] on button at bounding box center [1208, 449] width 20 height 20
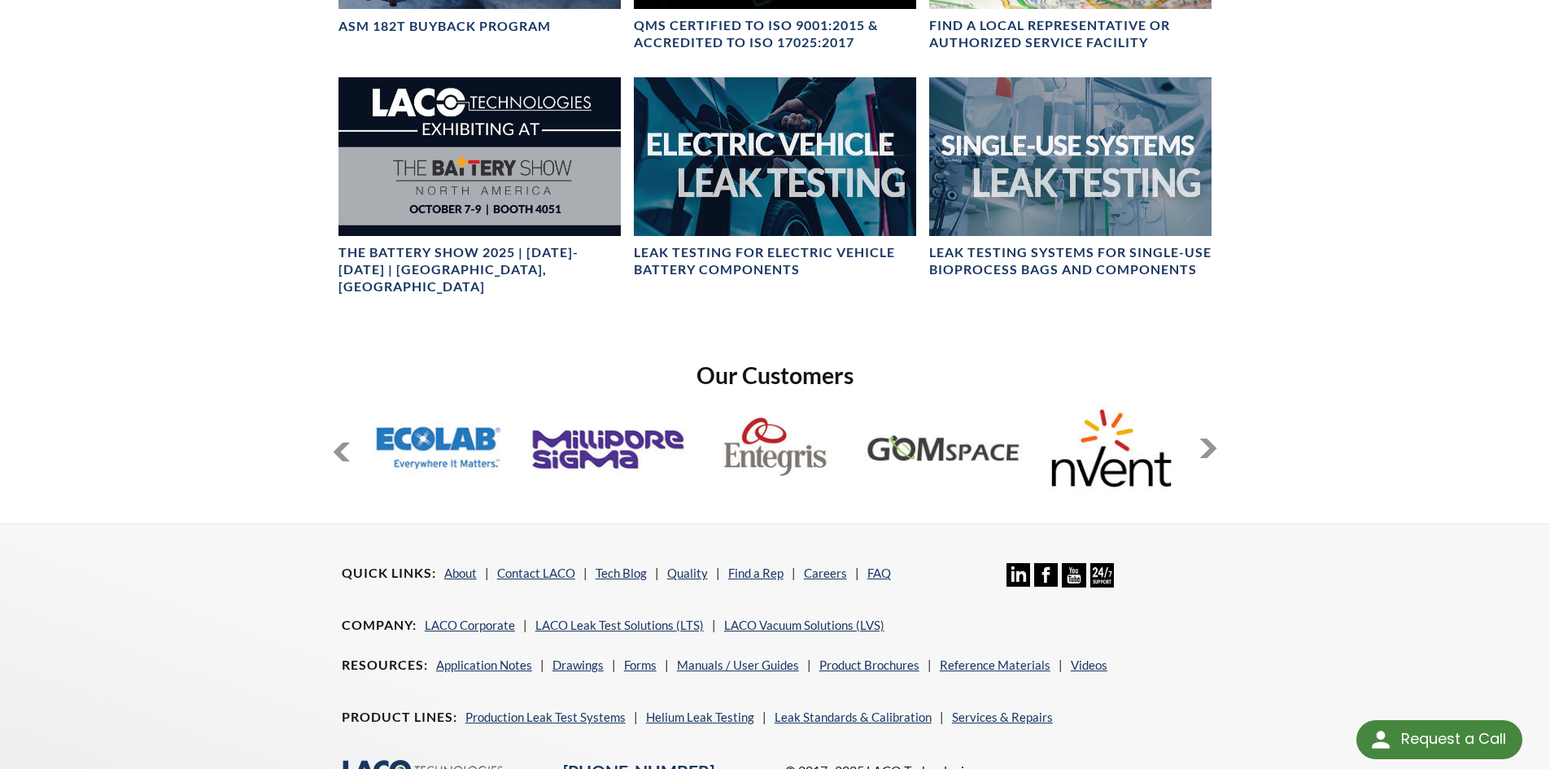
click at [1209, 439] on button at bounding box center [1208, 449] width 20 height 20
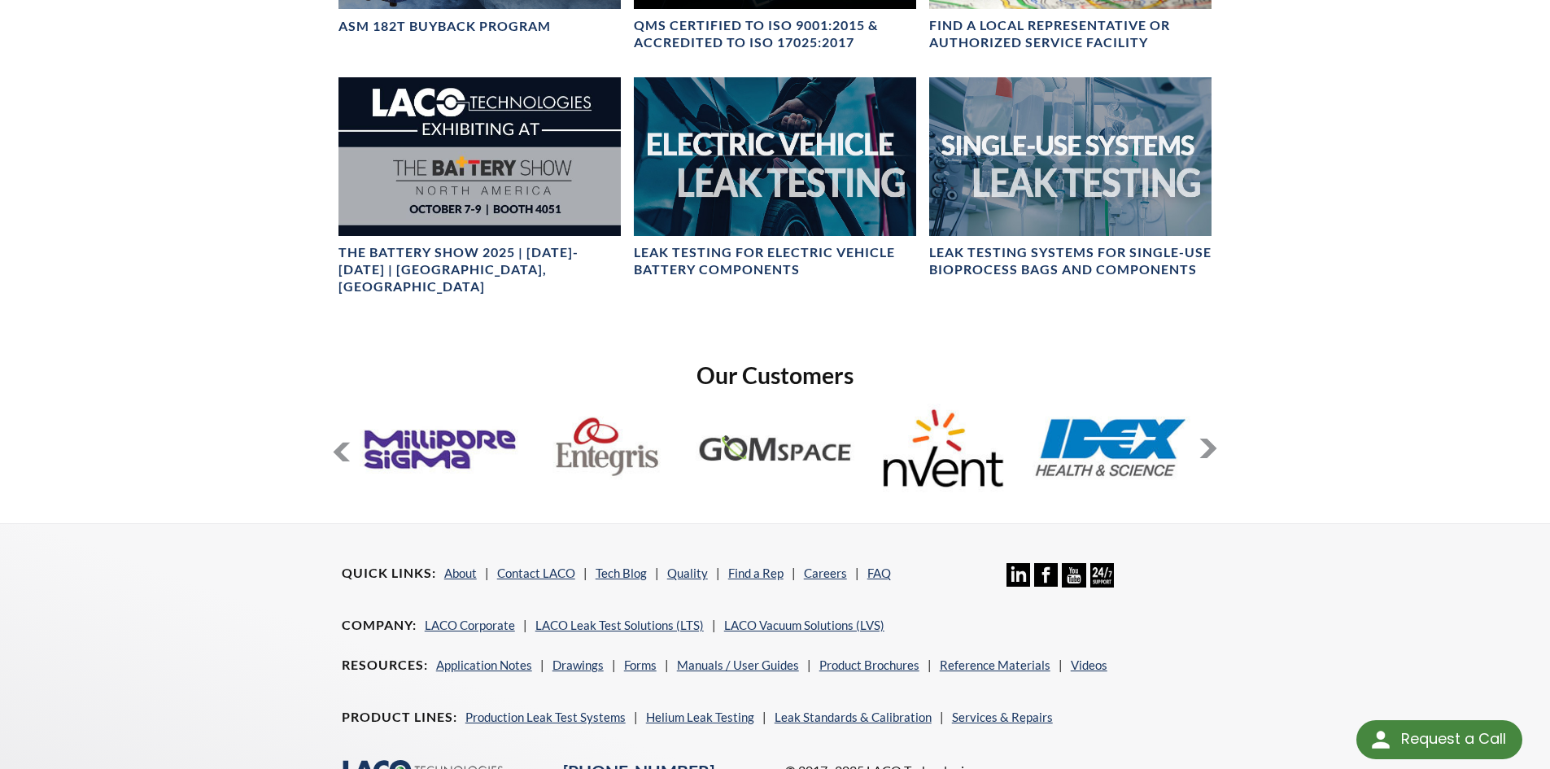
click at [1209, 439] on button at bounding box center [1208, 449] width 20 height 20
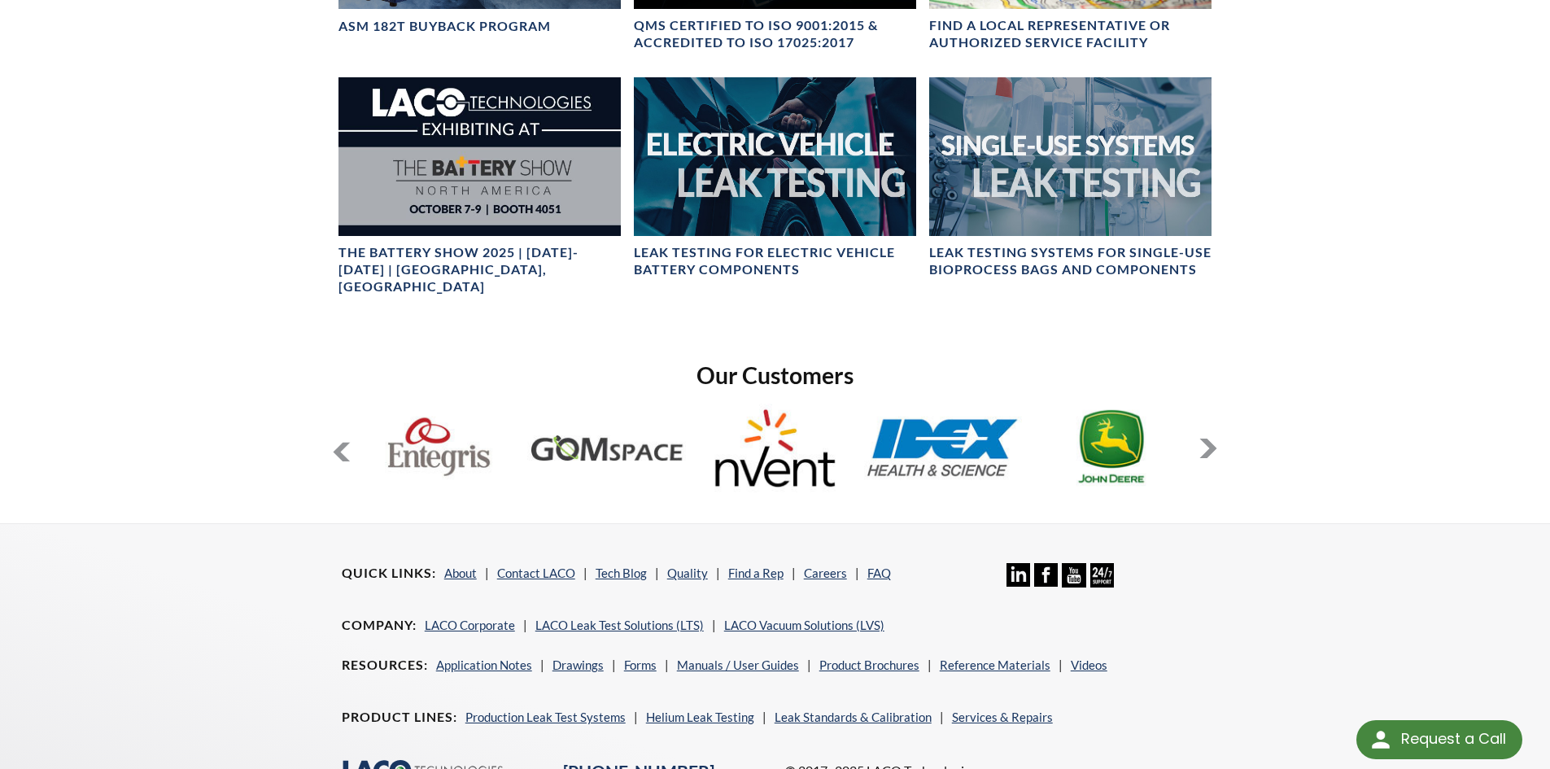
click at [1209, 439] on button at bounding box center [1208, 449] width 20 height 20
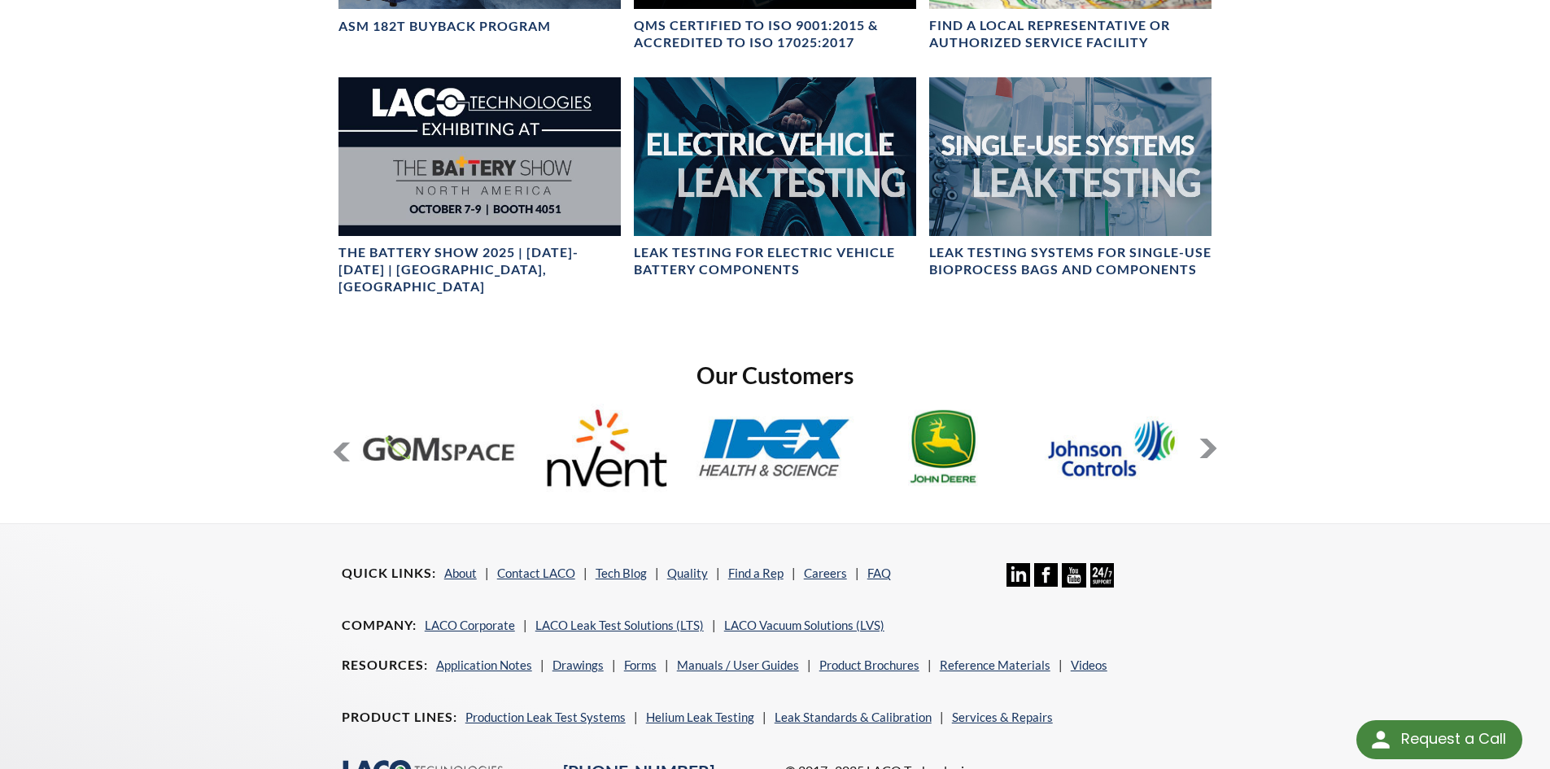
click at [1209, 439] on button at bounding box center [1208, 449] width 20 height 20
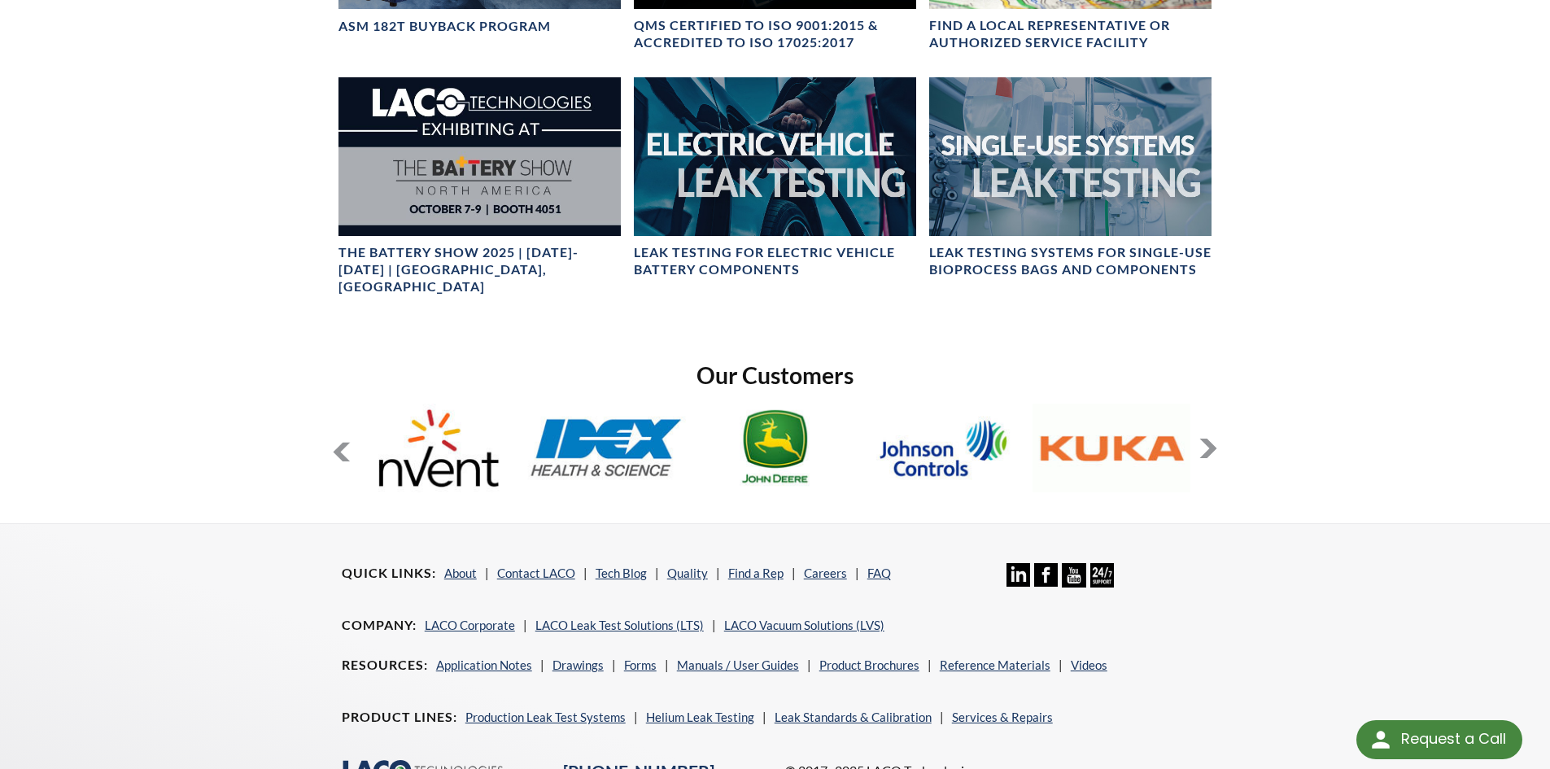
click at [1209, 439] on button at bounding box center [1208, 449] width 20 height 20
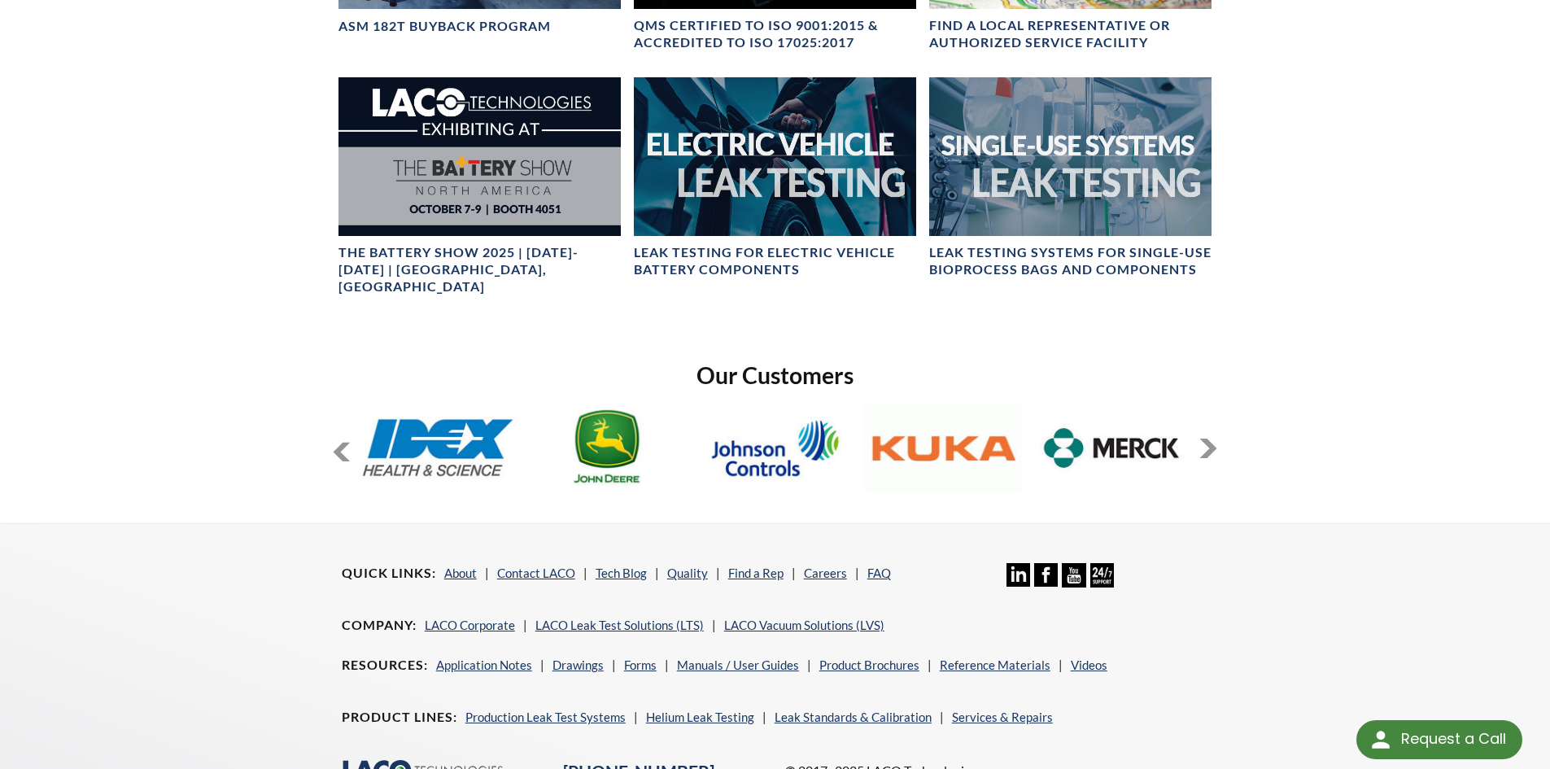
click at [1209, 439] on button at bounding box center [1208, 449] width 20 height 20
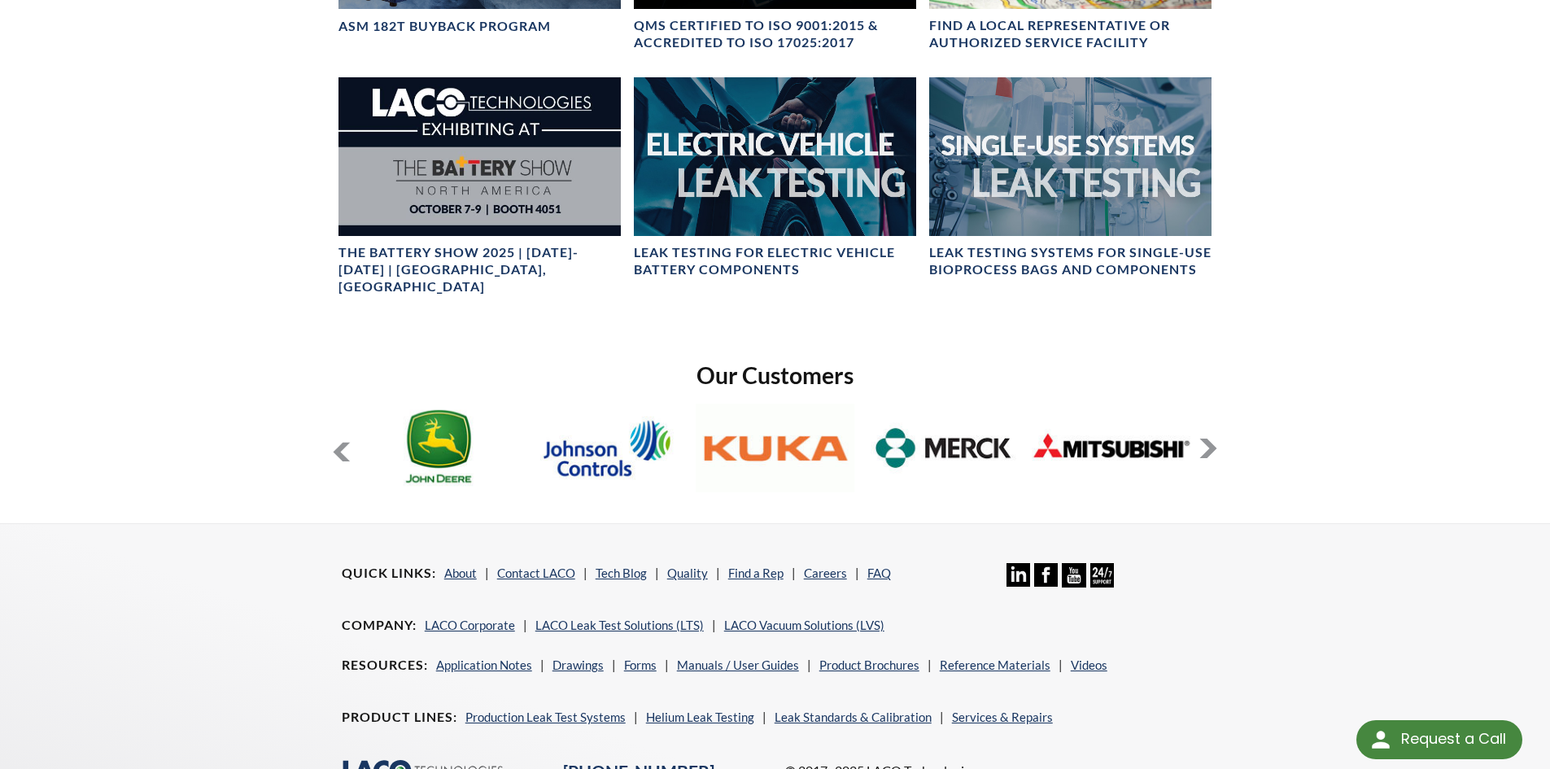
click at [1209, 439] on button at bounding box center [1208, 449] width 20 height 20
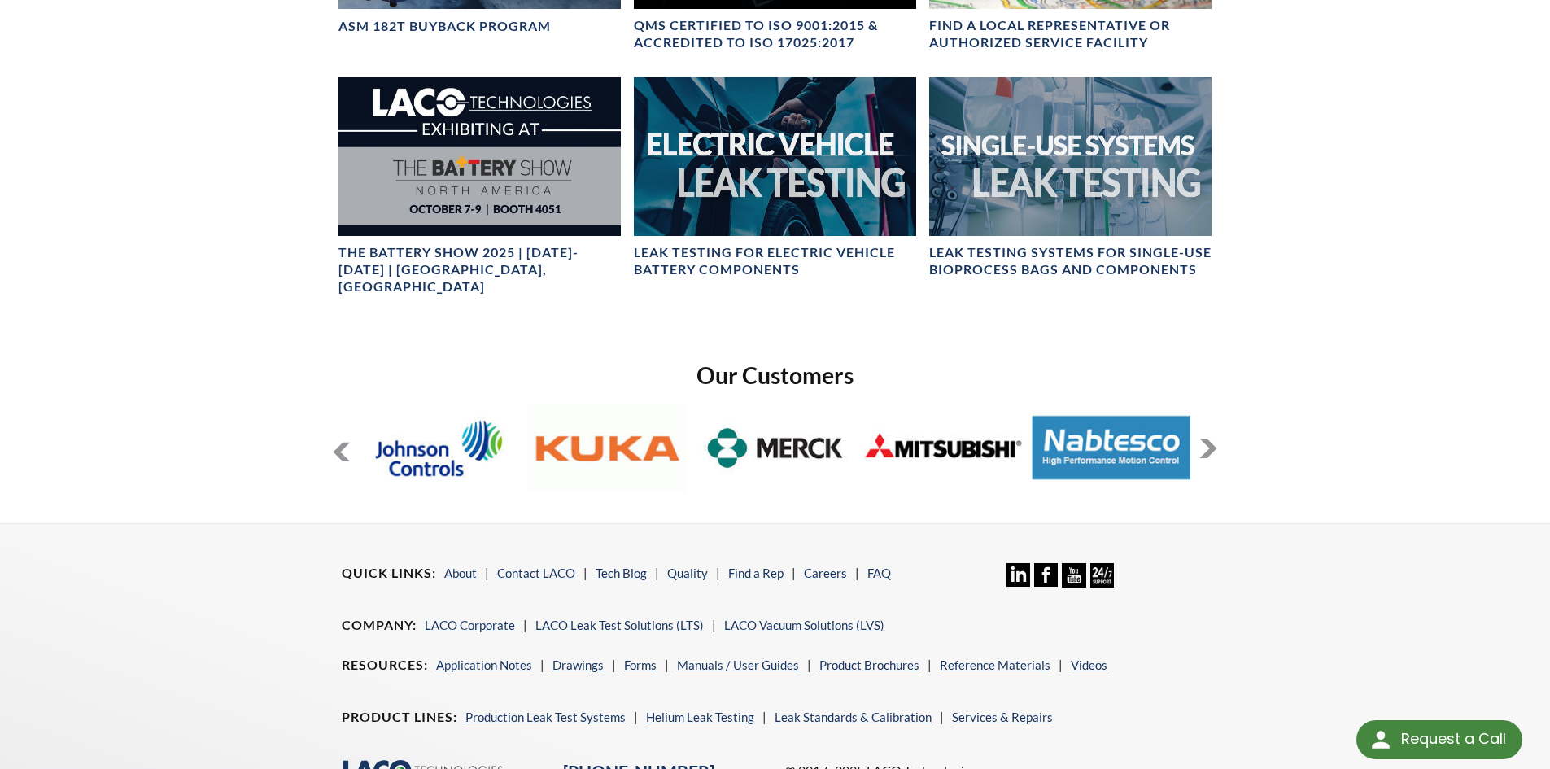
click at [1209, 439] on button at bounding box center [1208, 449] width 20 height 20
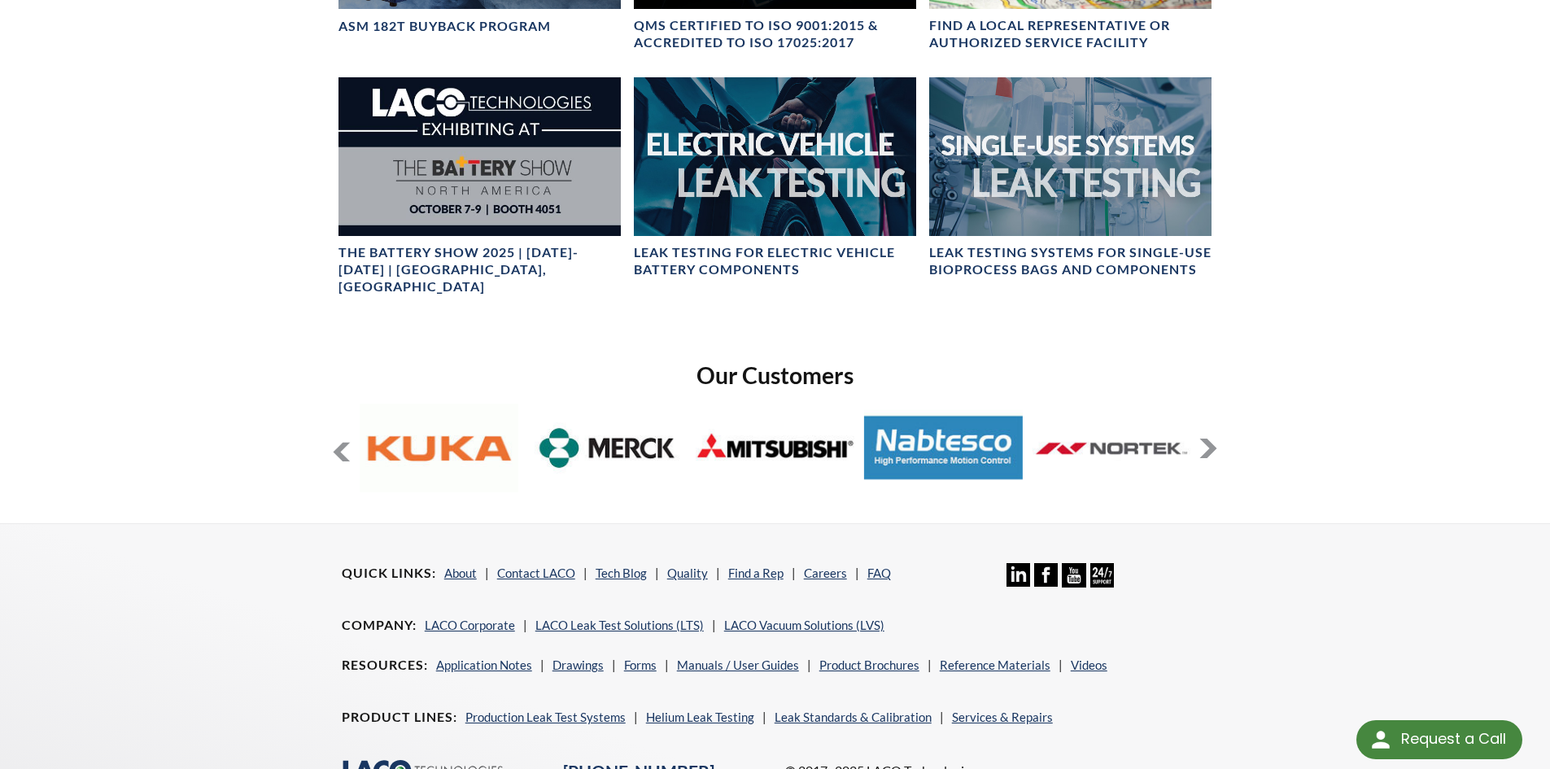
click at [1209, 439] on button at bounding box center [1208, 449] width 20 height 20
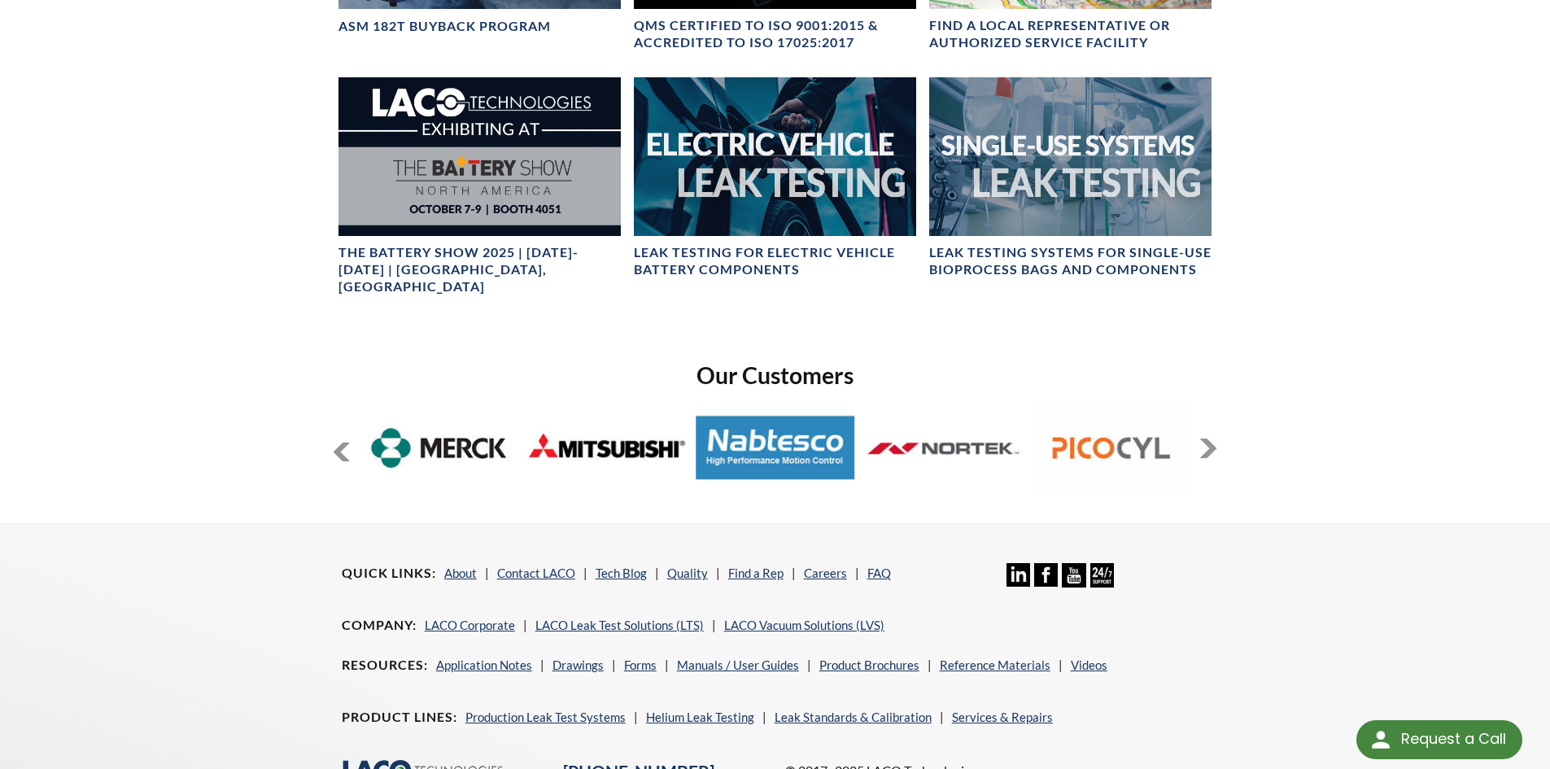
click at [1209, 439] on button at bounding box center [1208, 449] width 20 height 20
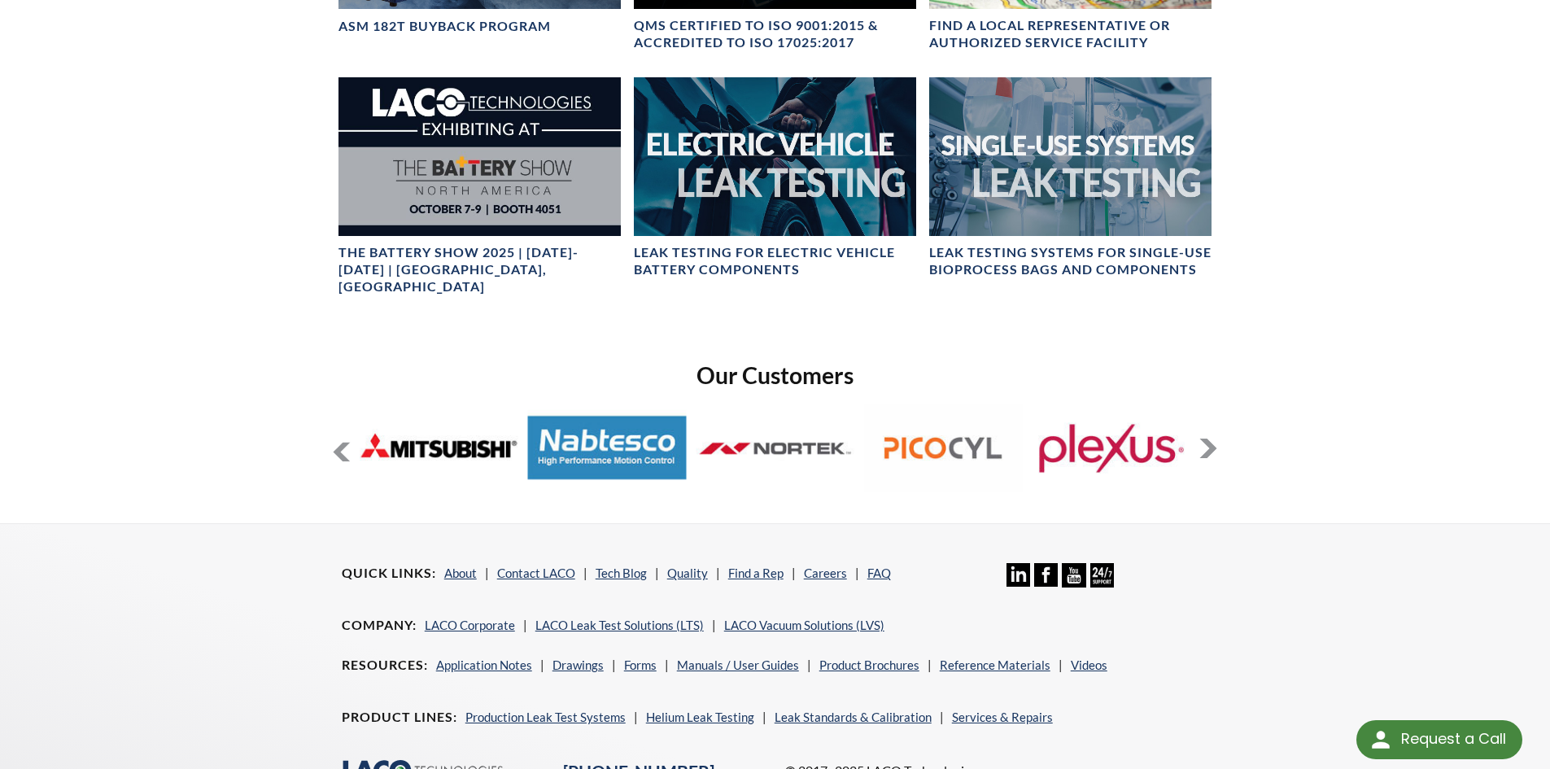
click at [1209, 439] on button at bounding box center [1208, 449] width 20 height 20
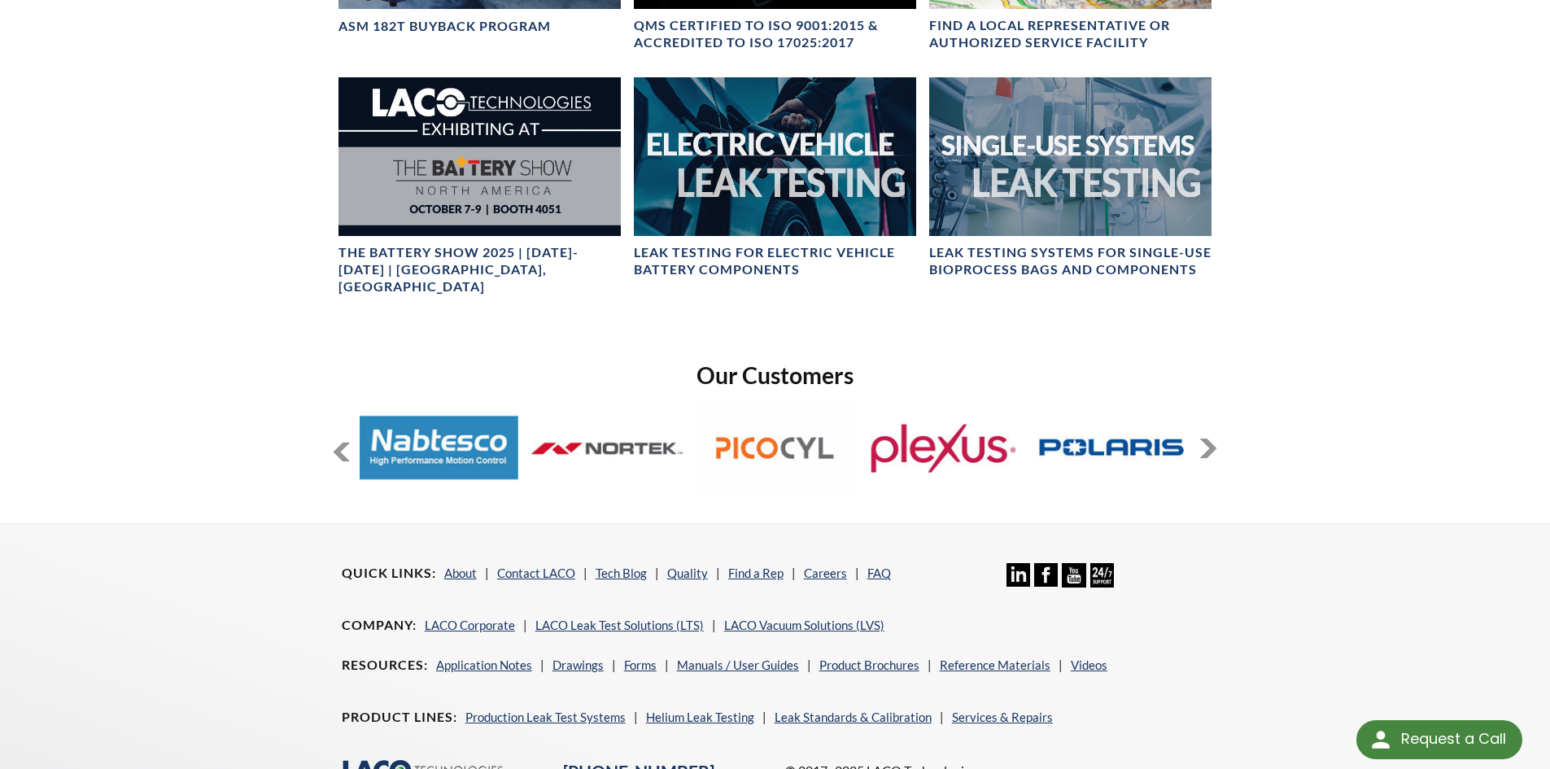
click at [1209, 439] on button at bounding box center [1208, 449] width 20 height 20
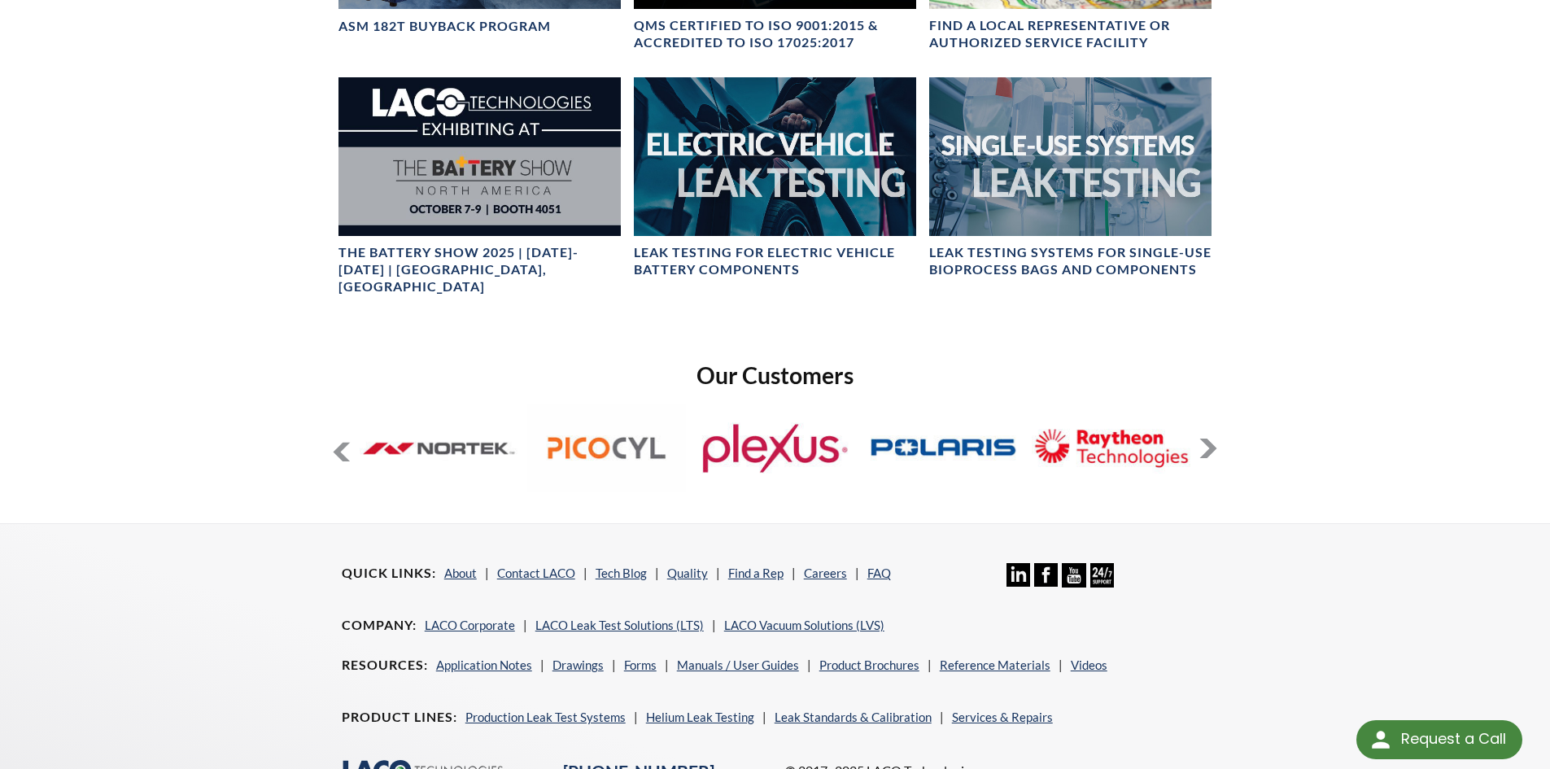
click at [1209, 439] on button at bounding box center [1208, 449] width 20 height 20
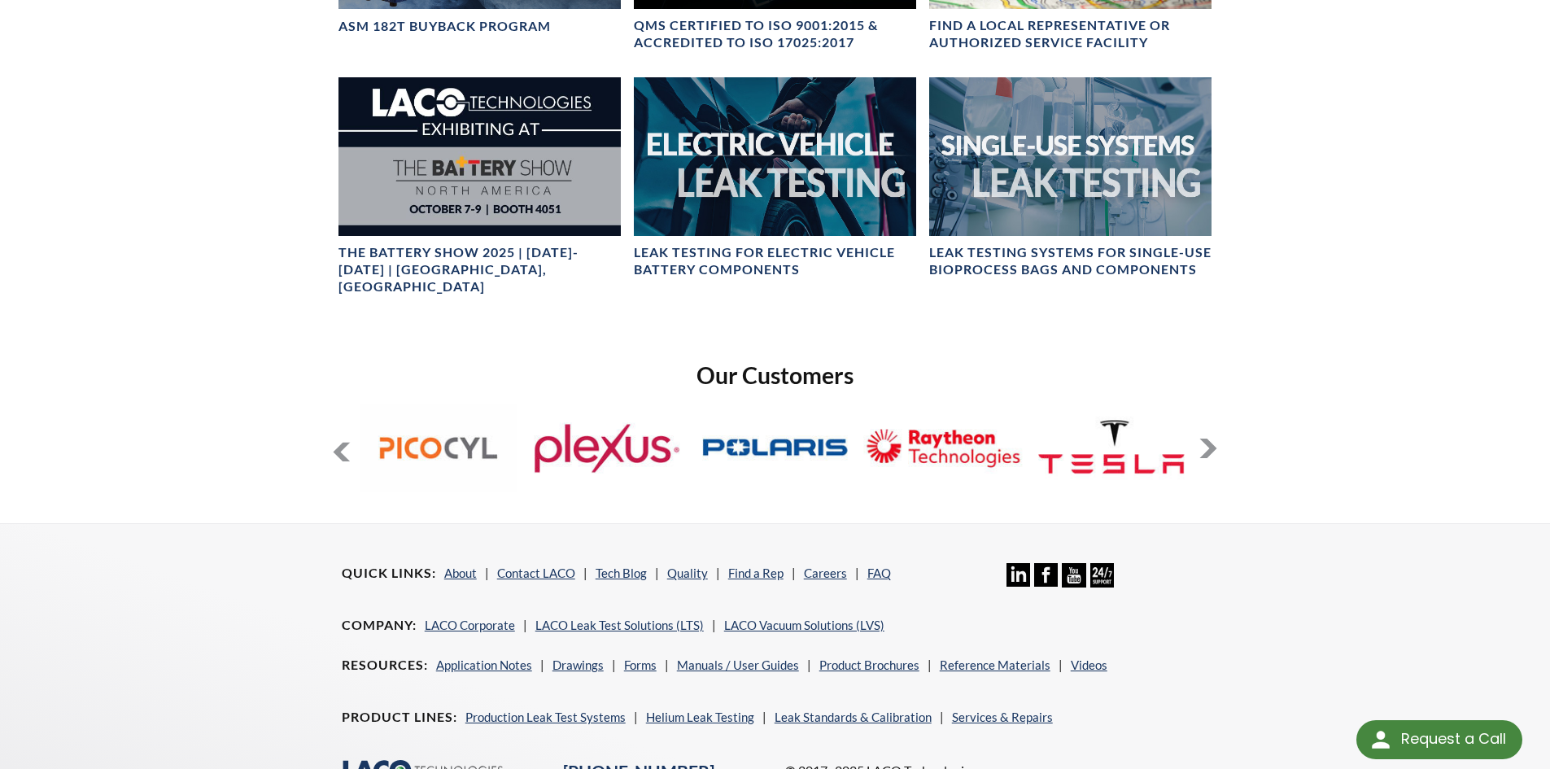
click at [1209, 439] on button at bounding box center [1208, 449] width 20 height 20
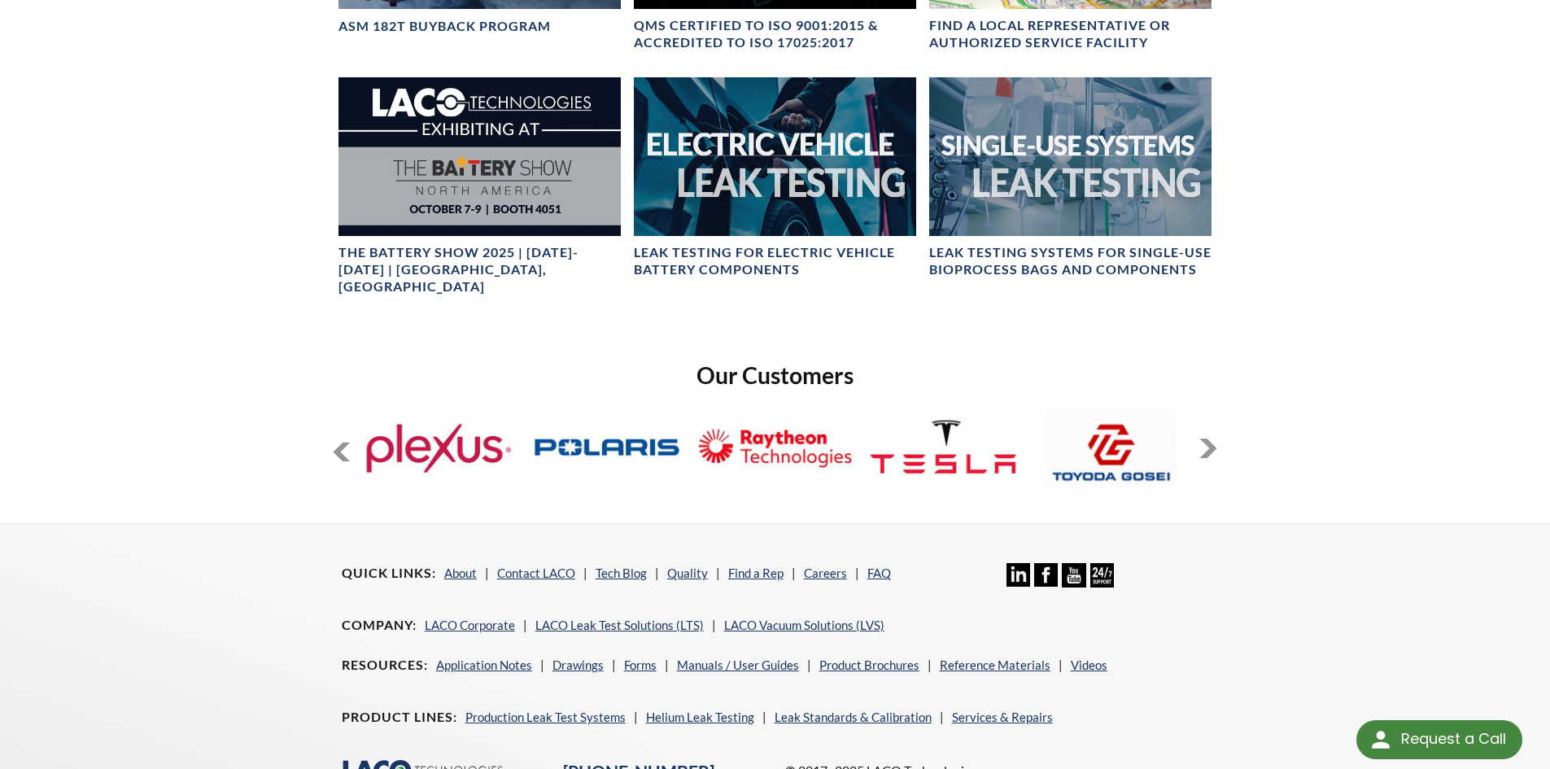
click at [1209, 439] on button at bounding box center [1208, 449] width 20 height 20
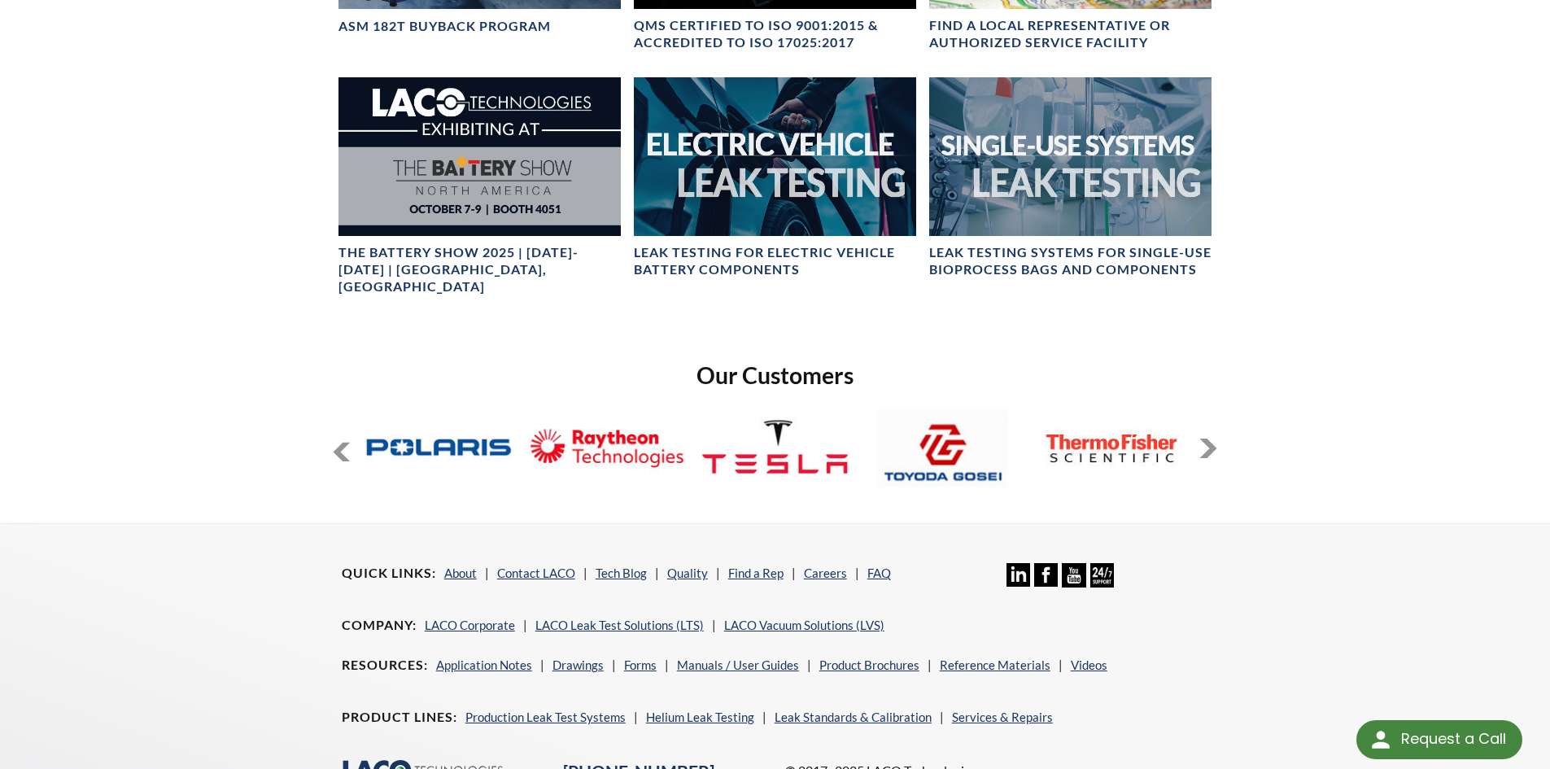
click at [1209, 439] on button at bounding box center [1208, 449] width 20 height 20
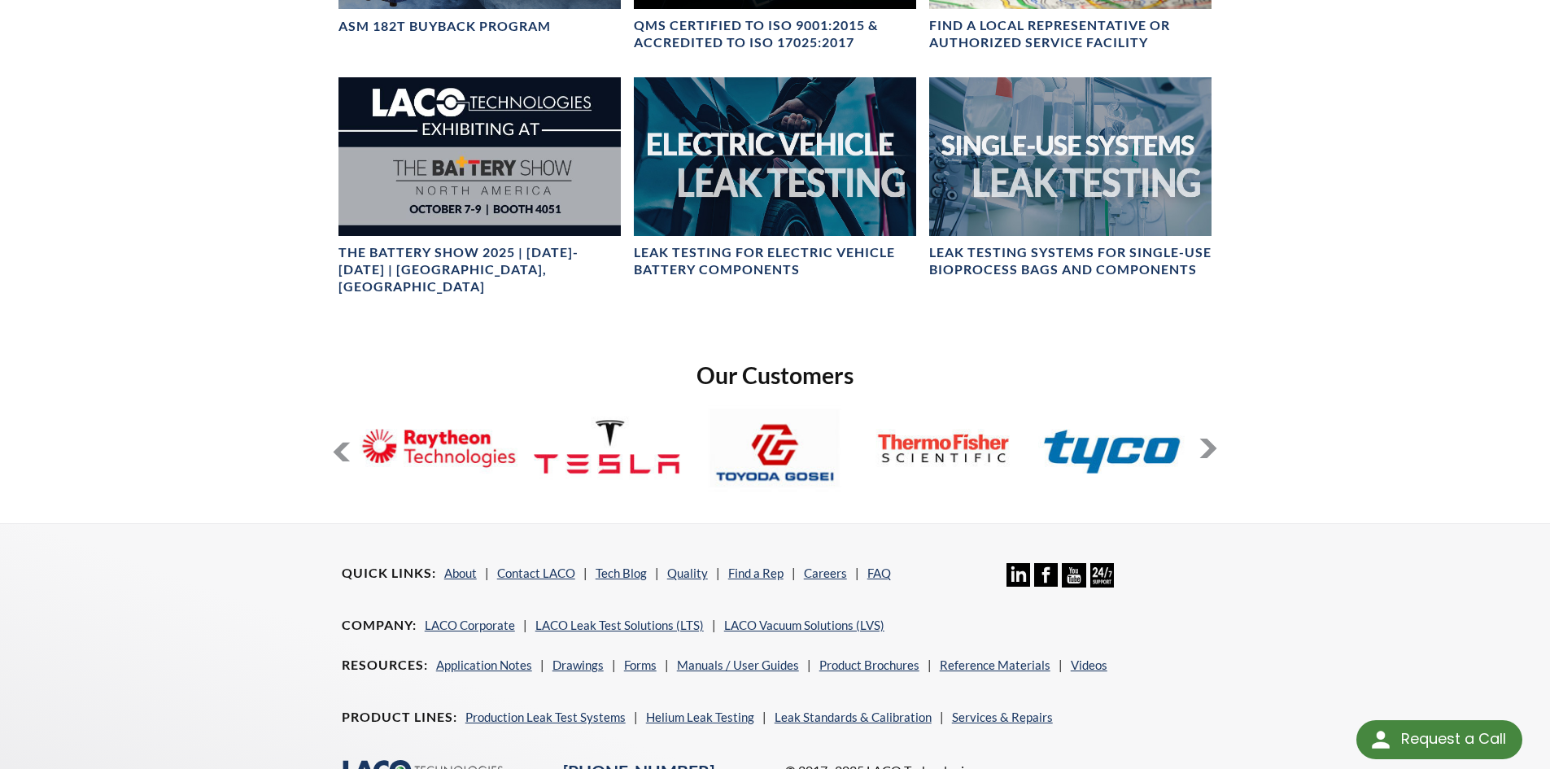
click at [1209, 439] on button at bounding box center [1208, 449] width 20 height 20
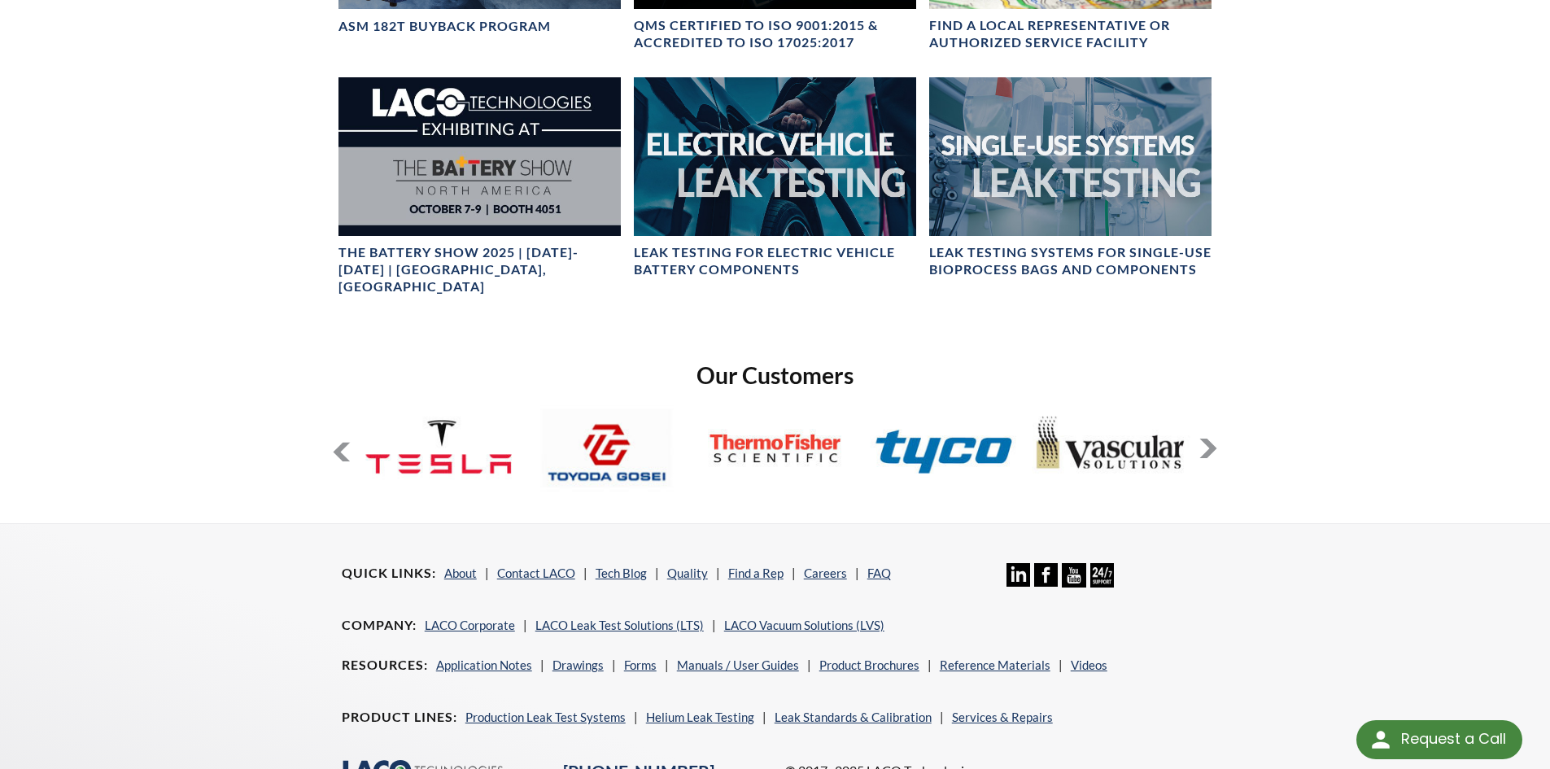
click at [1209, 439] on button at bounding box center [1208, 449] width 20 height 20
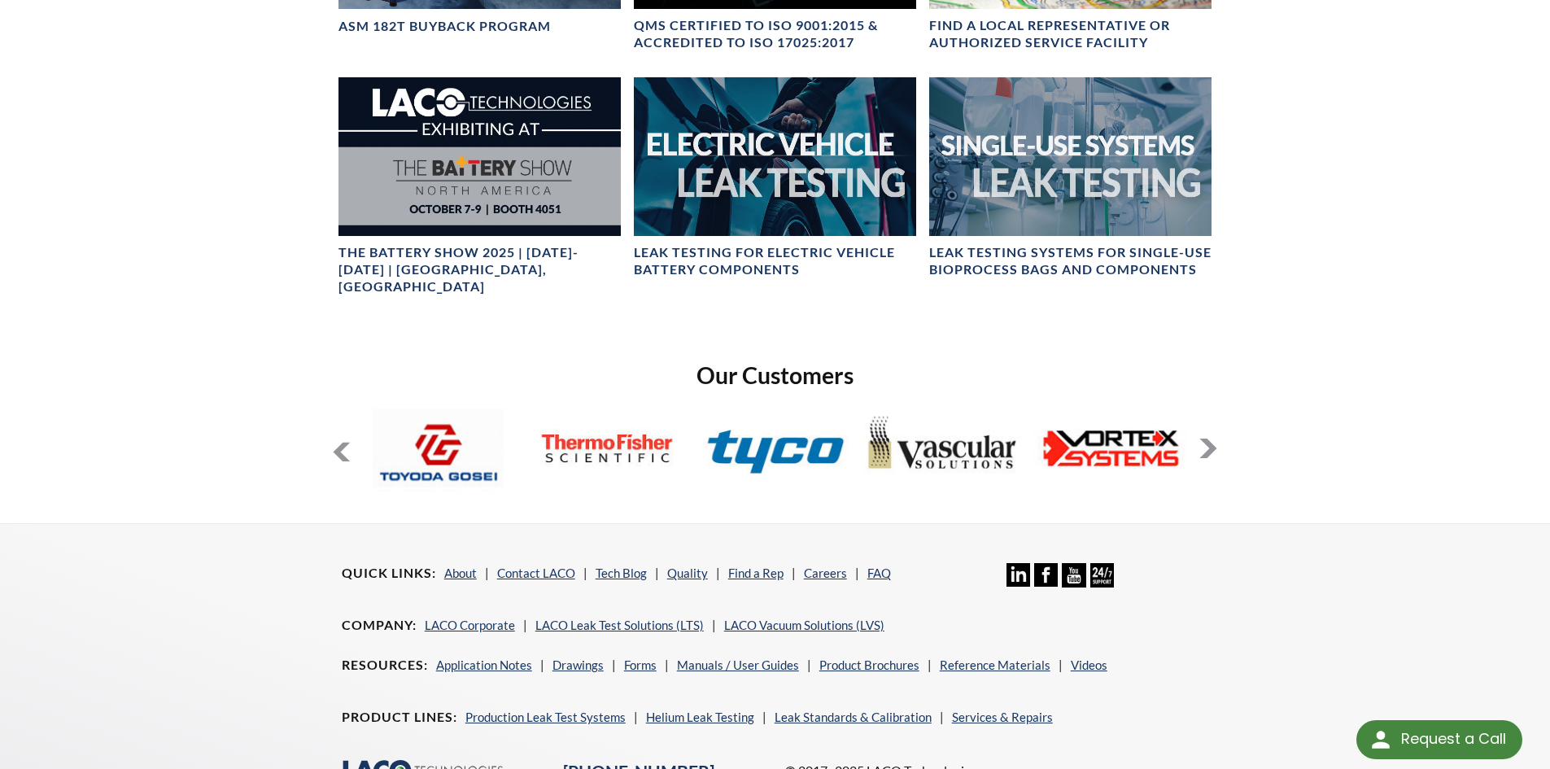
click at [1209, 439] on button at bounding box center [1208, 449] width 20 height 20
click at [1208, 439] on button at bounding box center [1208, 449] width 20 height 20
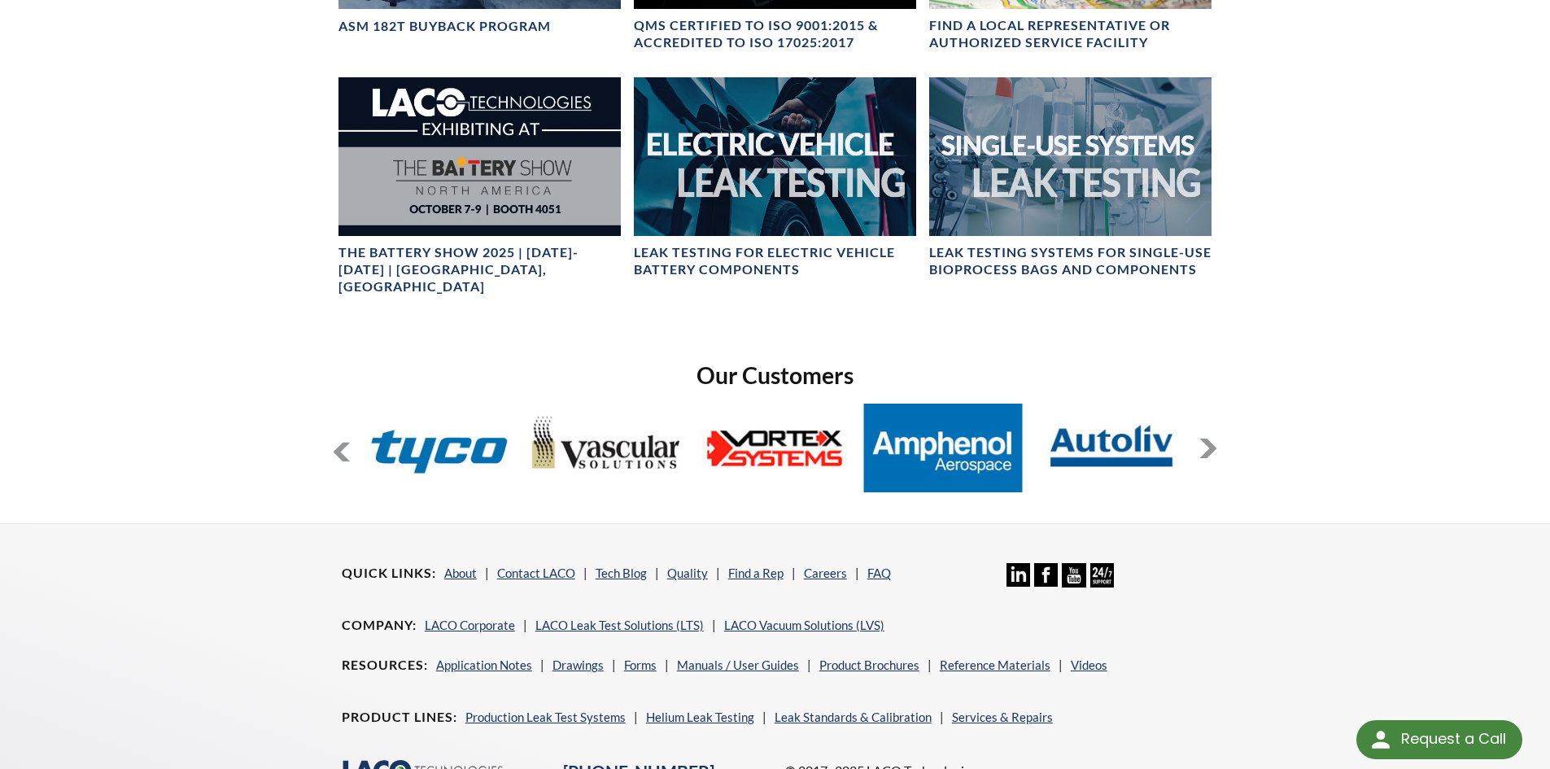
click at [1208, 439] on button at bounding box center [1208, 449] width 20 height 20
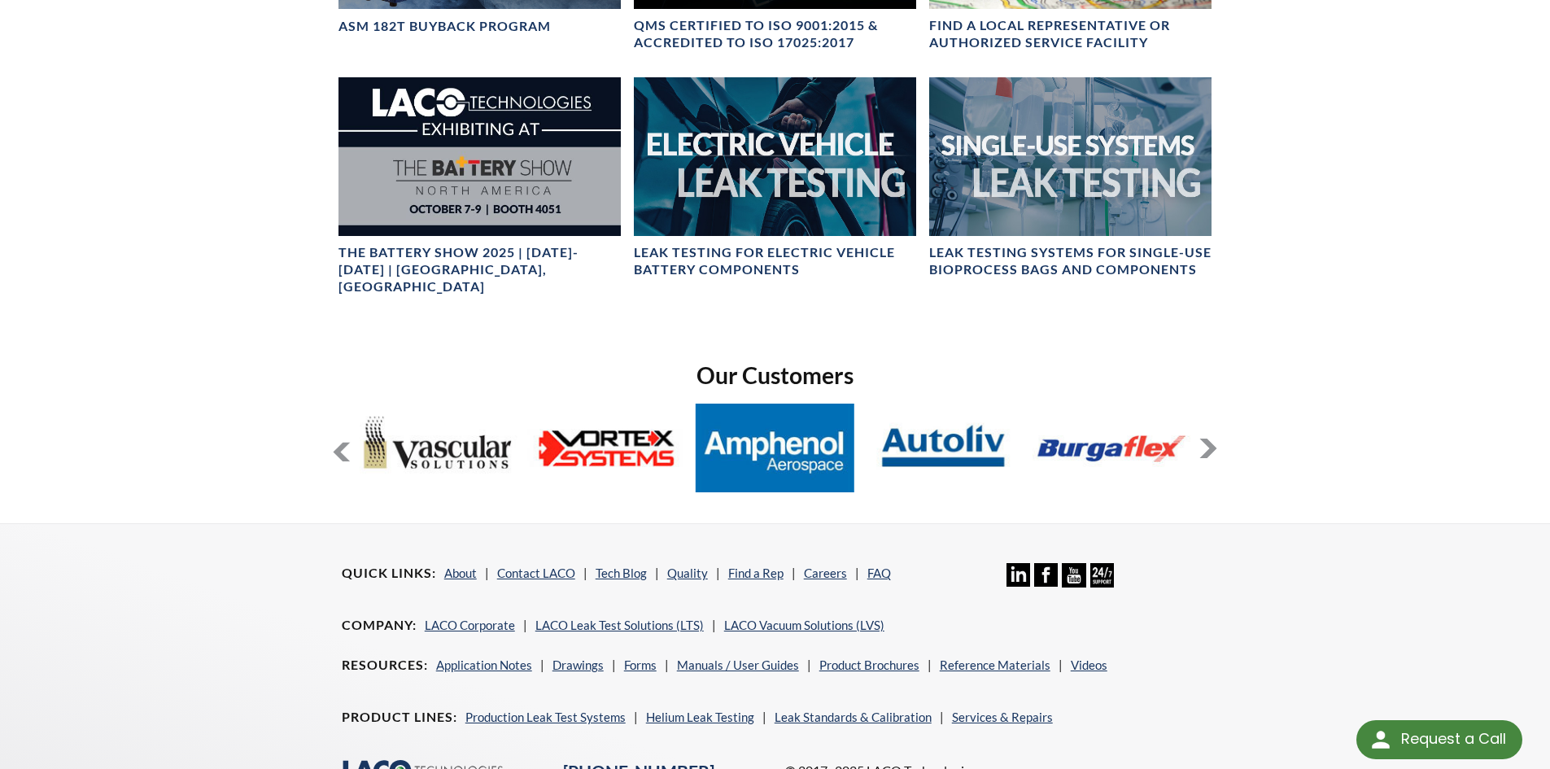
click at [1208, 439] on button at bounding box center [1208, 449] width 20 height 20
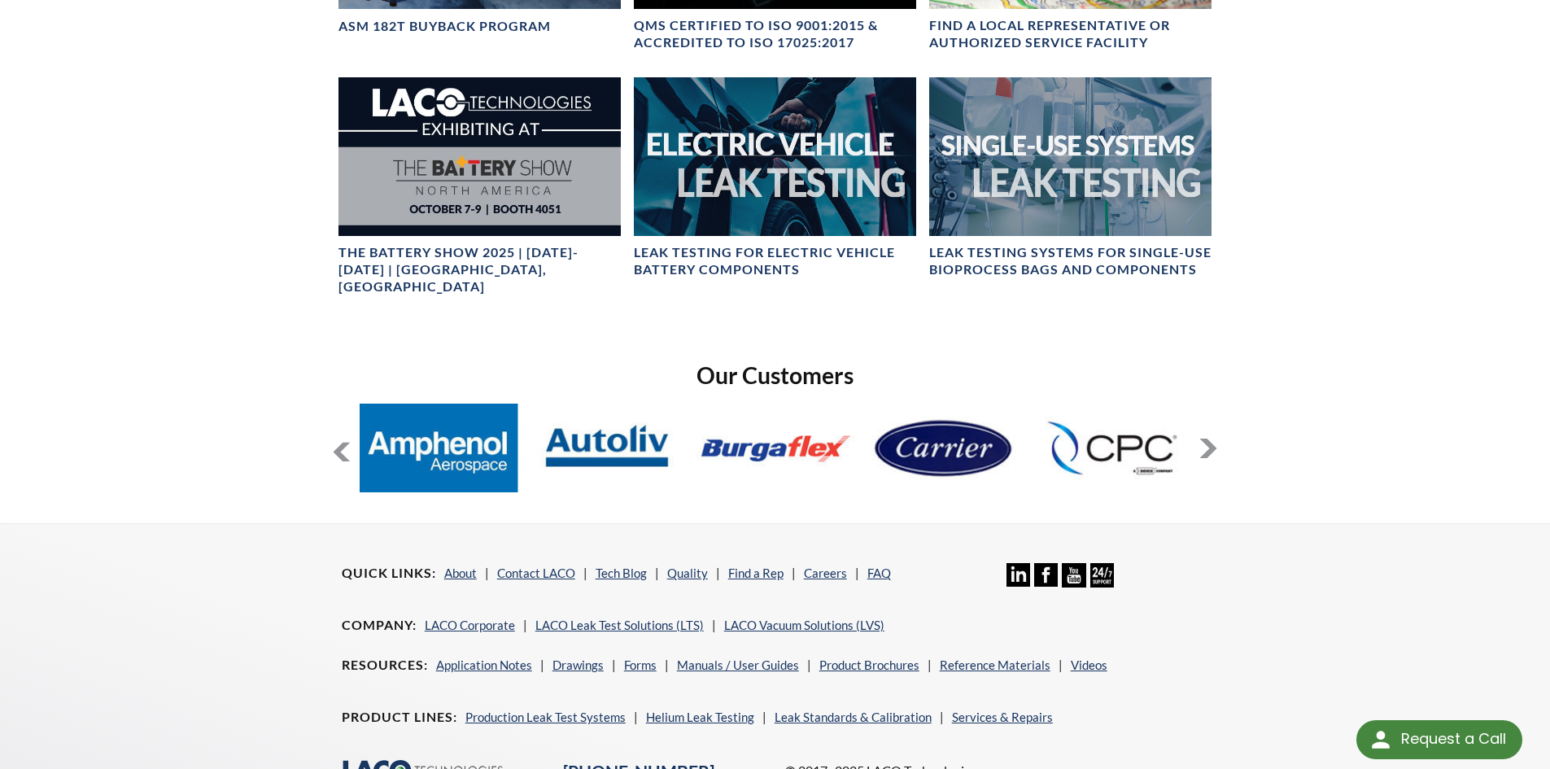
click at [1207, 439] on button at bounding box center [1208, 449] width 20 height 20
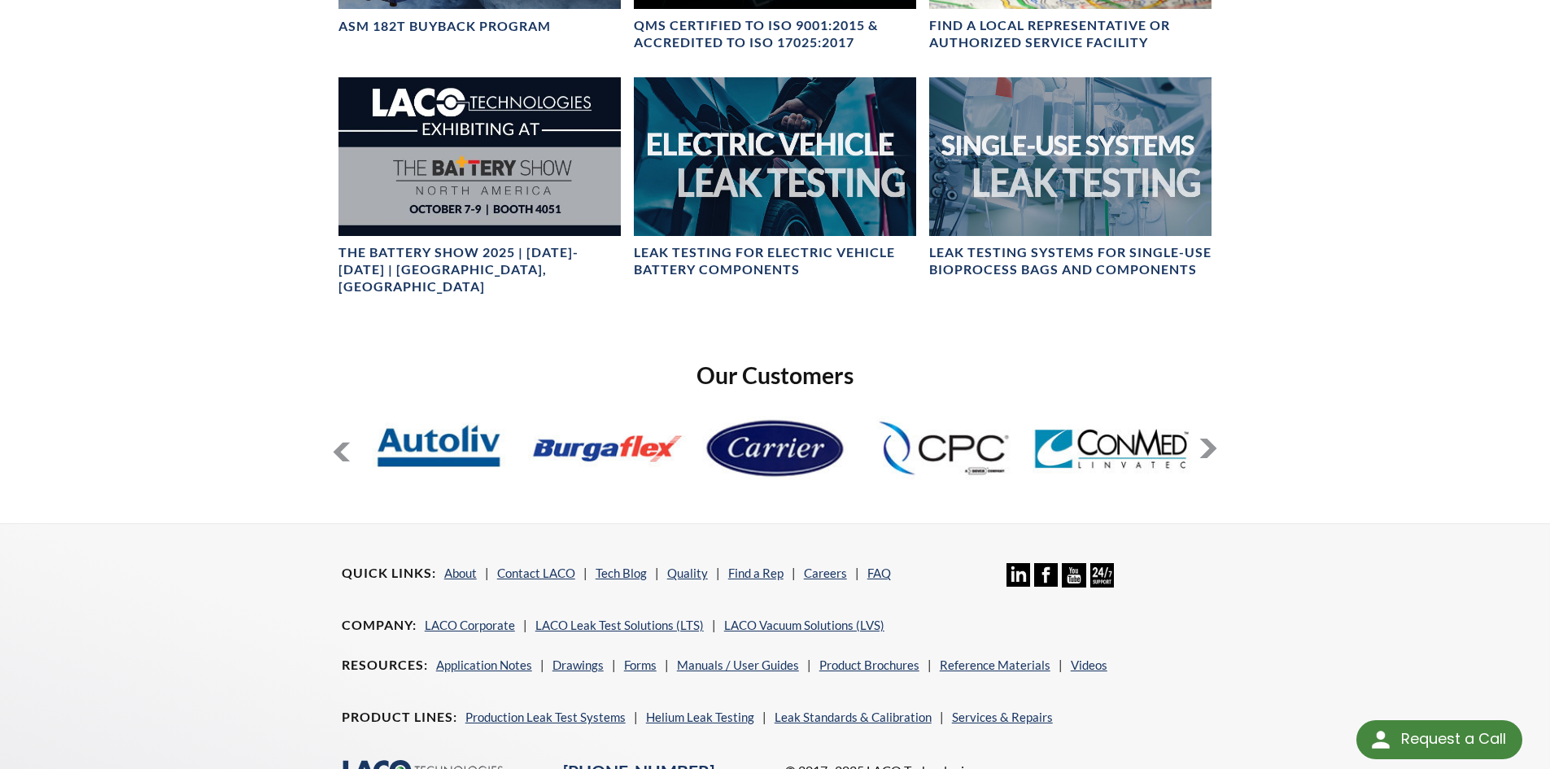
click at [1207, 439] on button at bounding box center [1208, 449] width 20 height 20
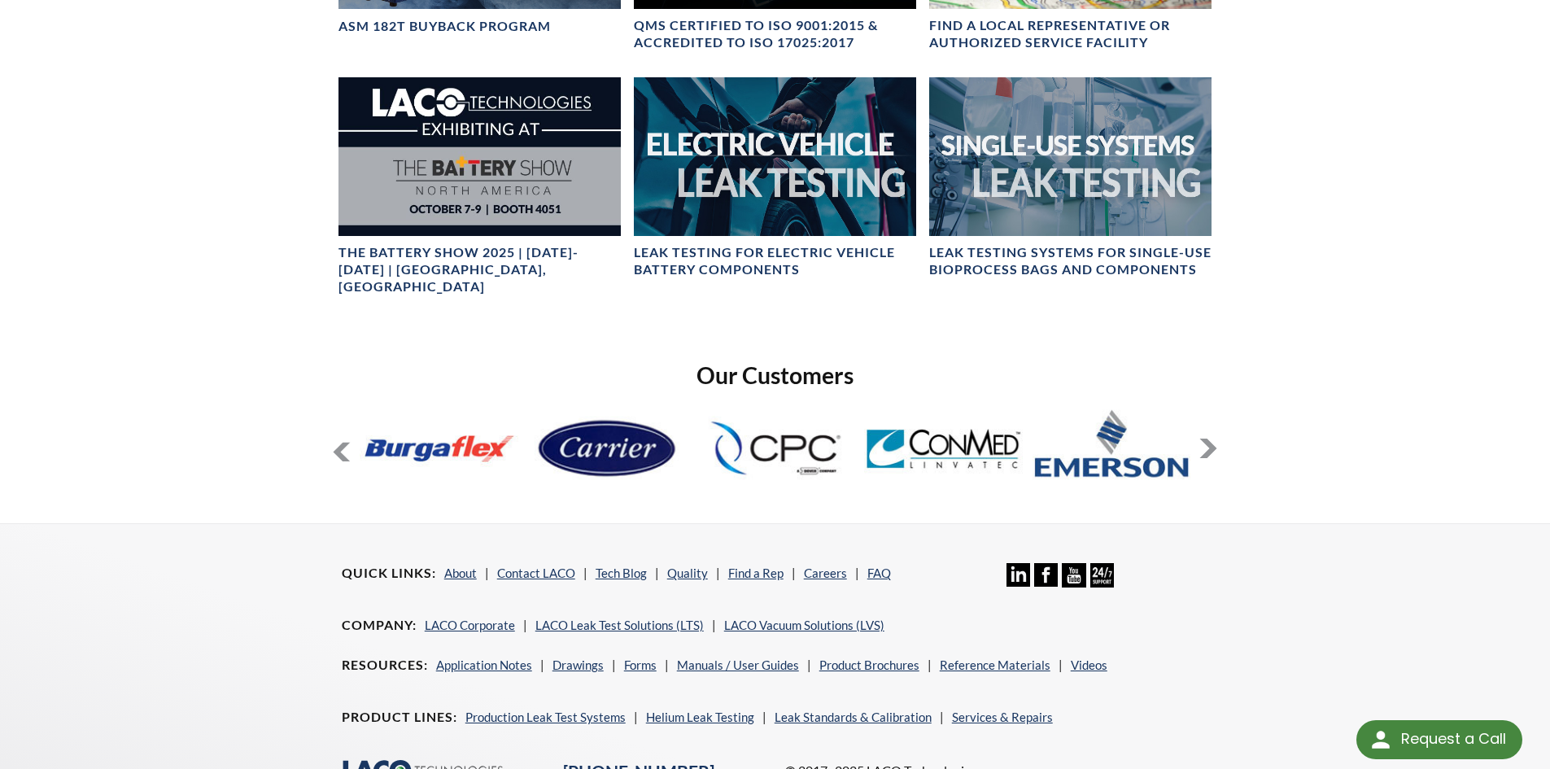
click at [1207, 439] on button at bounding box center [1208, 449] width 20 height 20
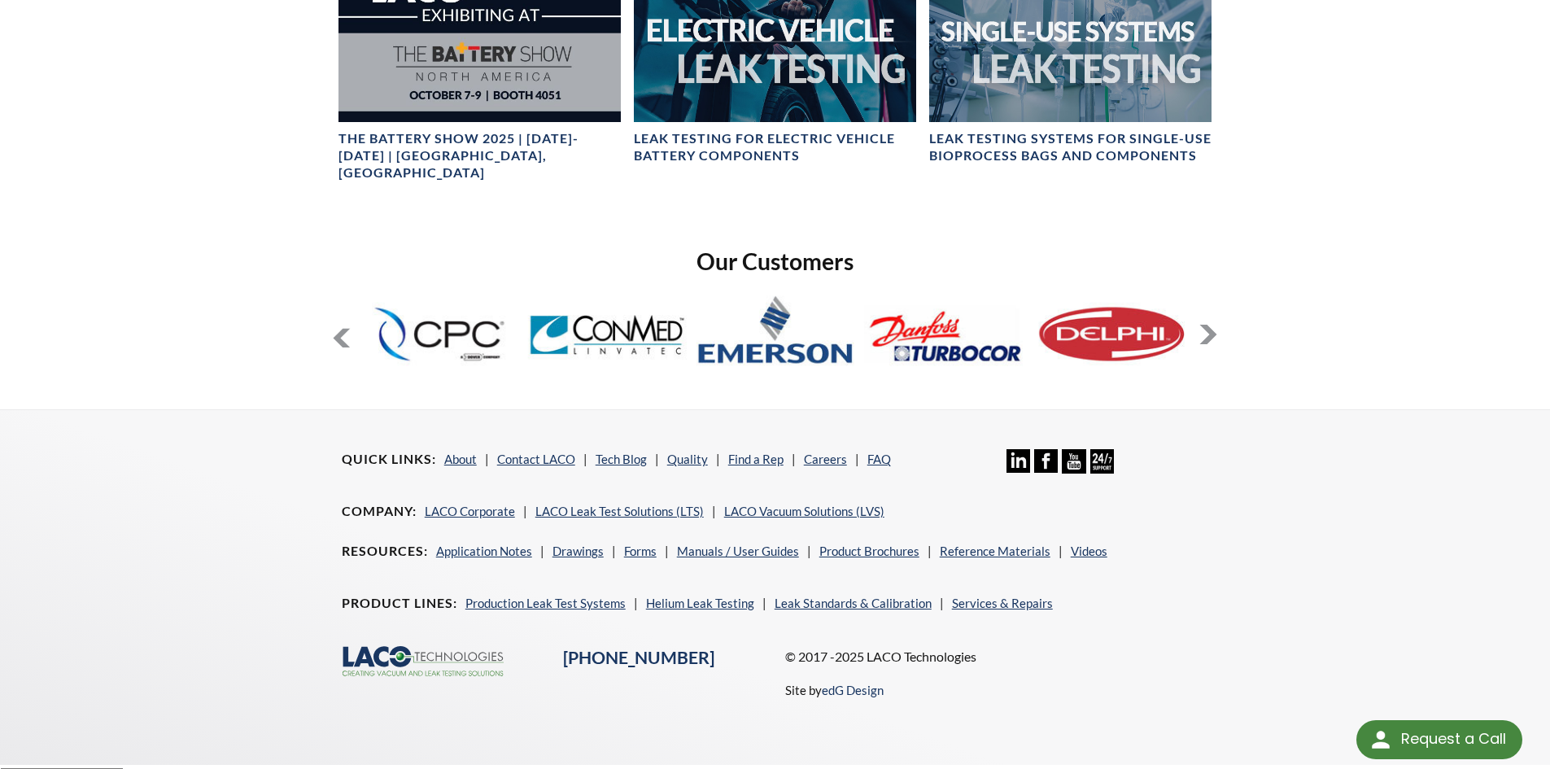
scroll to position [1172, 0]
